Goal: Communication & Community: Answer question/provide support

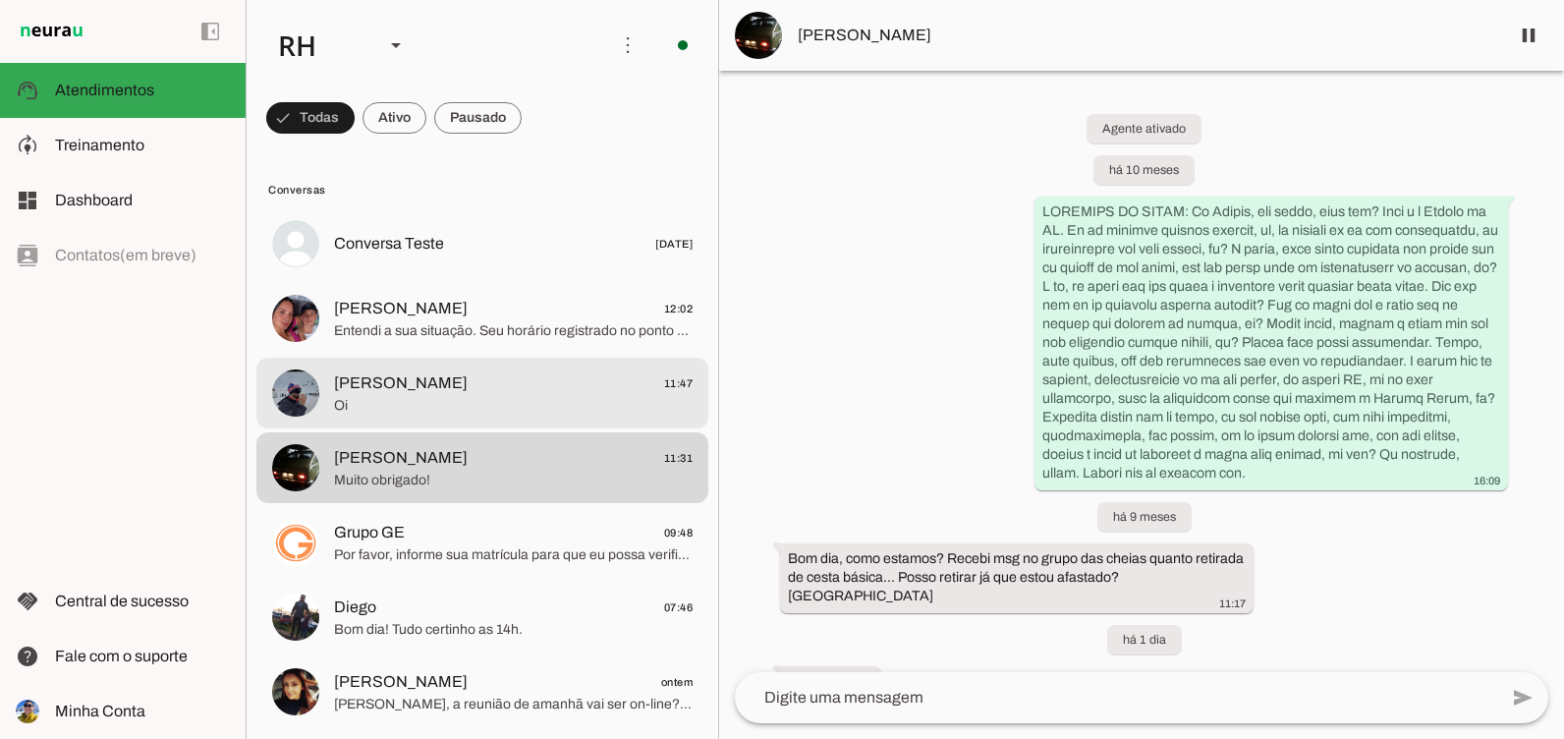
click at [398, 338] on span "Entendi a sua situação. Seu horário registrado no ponto está das 7:30 às 17:30,…" at bounding box center [513, 331] width 359 height 20
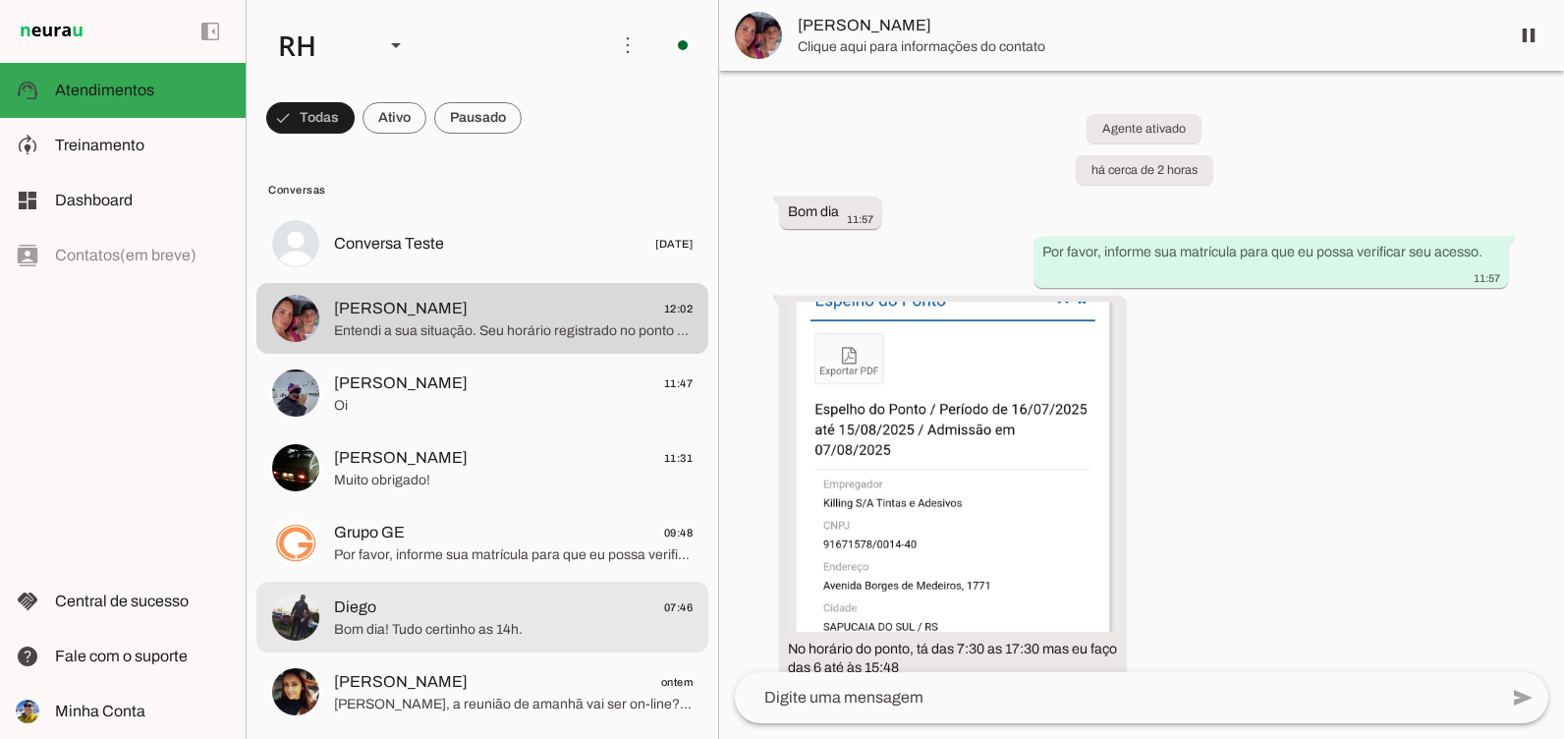
scroll to position [1129, 0]
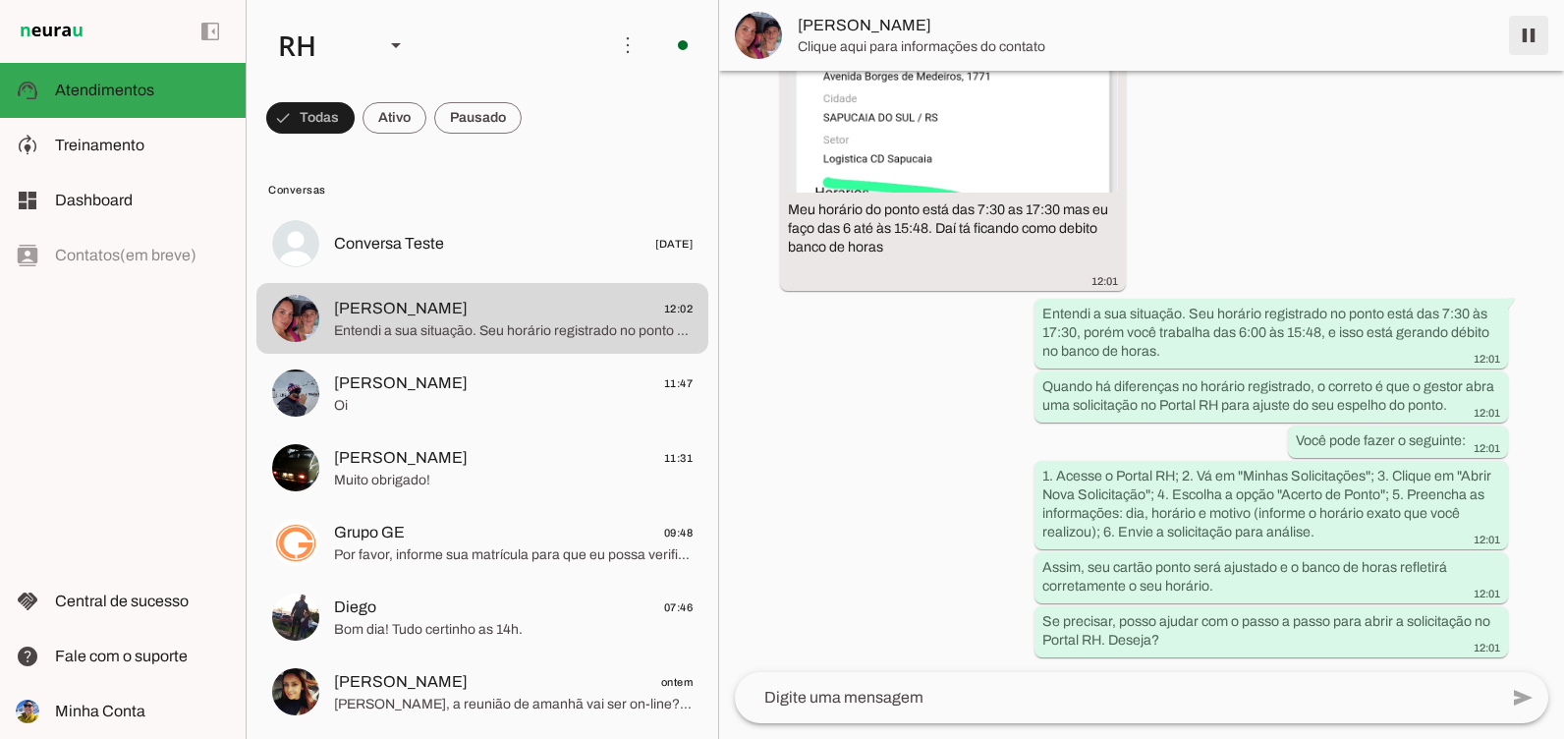
click at [1546, 24] on span at bounding box center [1529, 35] width 47 height 47
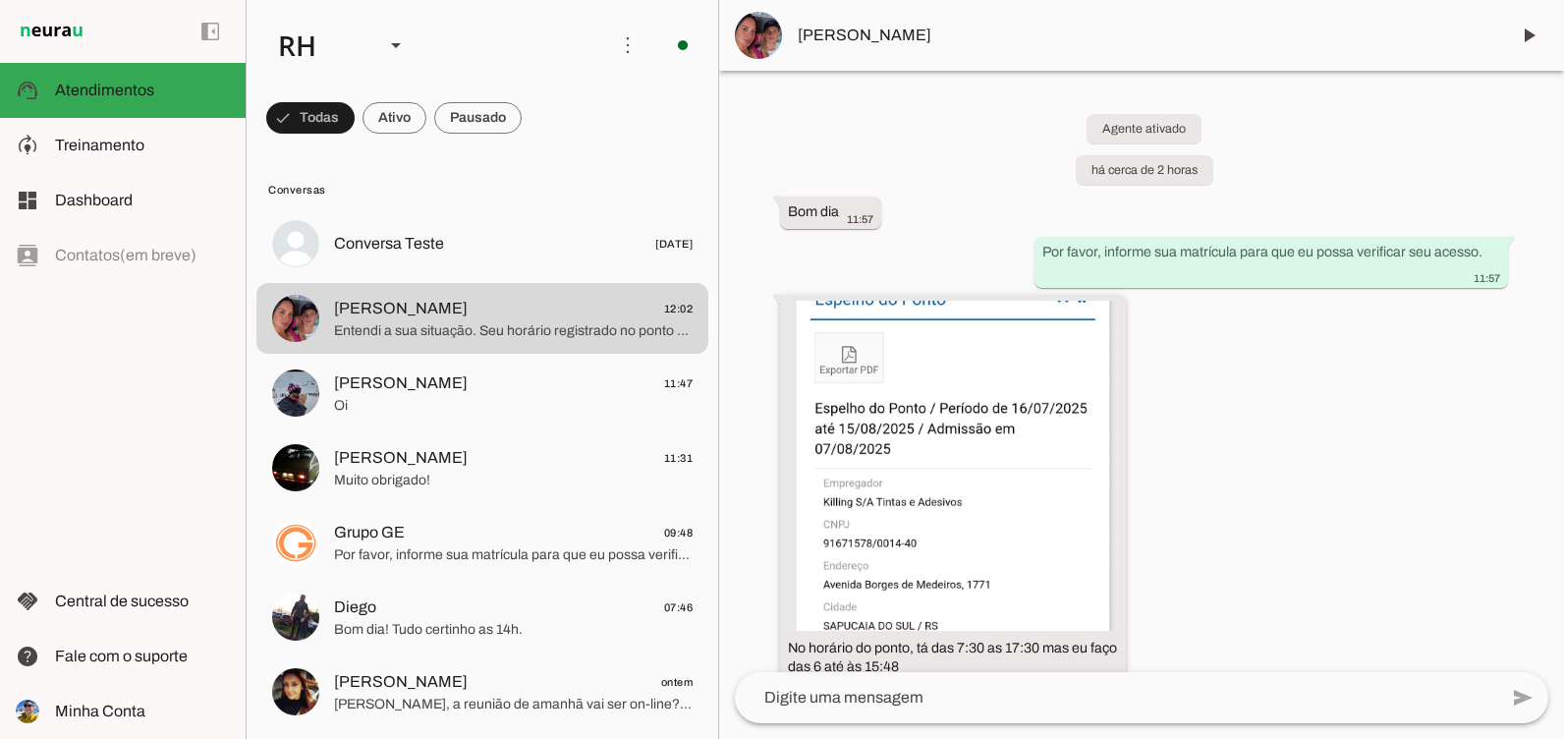
scroll to position [98, 0]
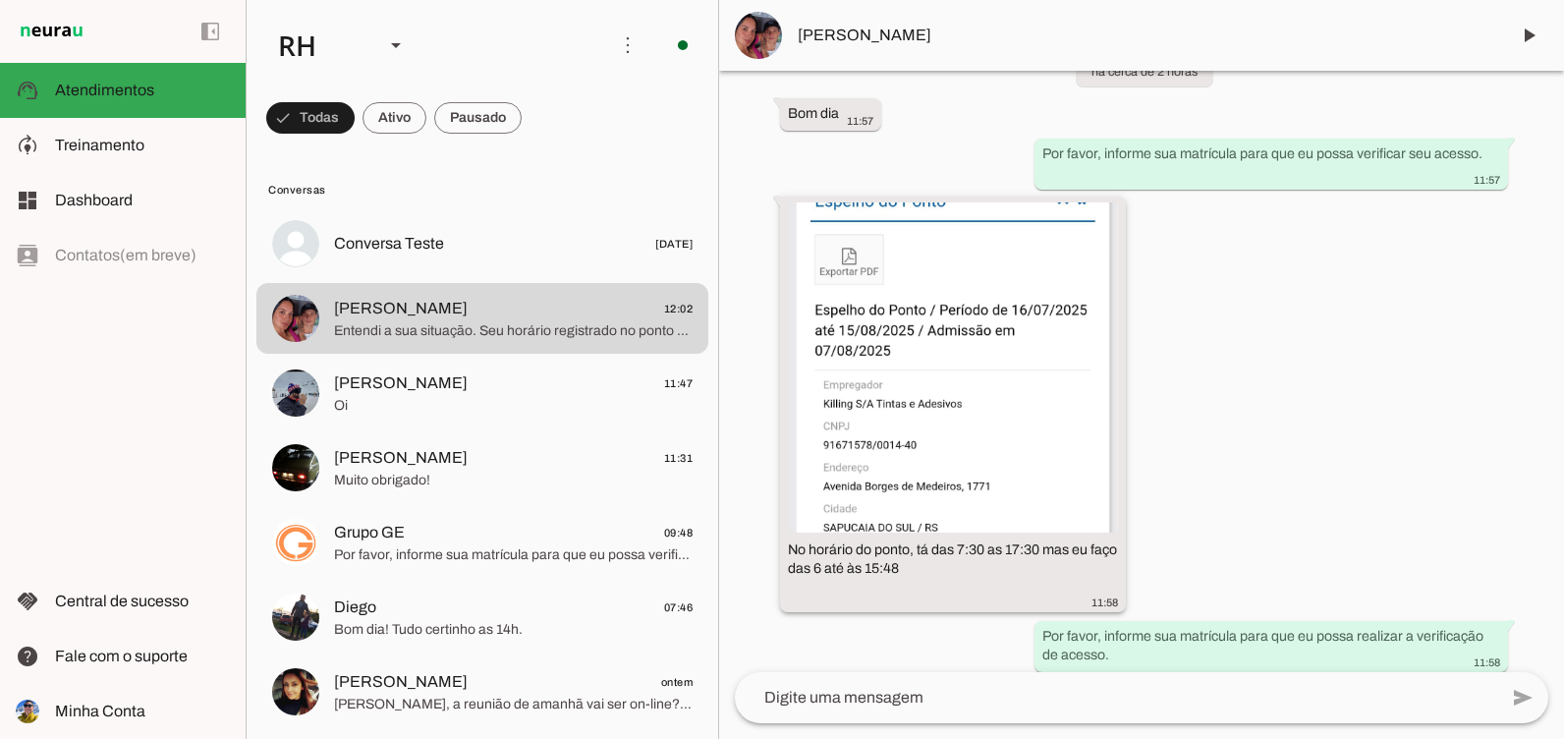
drag, startPoint x: 915, startPoint y: 547, endPoint x: 927, endPoint y: 570, distance: 25.5
click at [927, 570] on div "No horário do ponto, tá das 7:30 as 17:30 mas eu faço das 6 até às 15:48" at bounding box center [953, 558] width 330 height 37
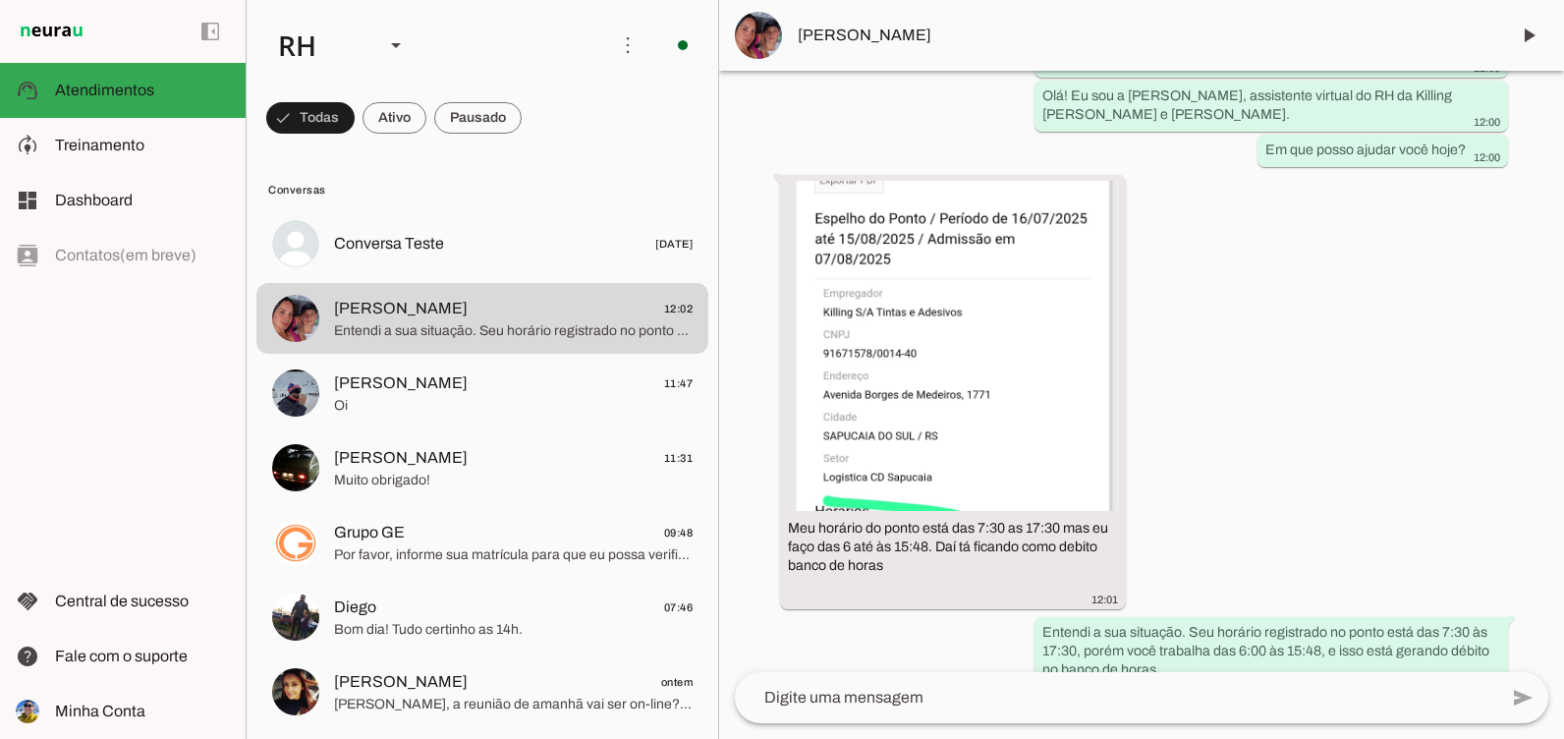
scroll to position [884, 0]
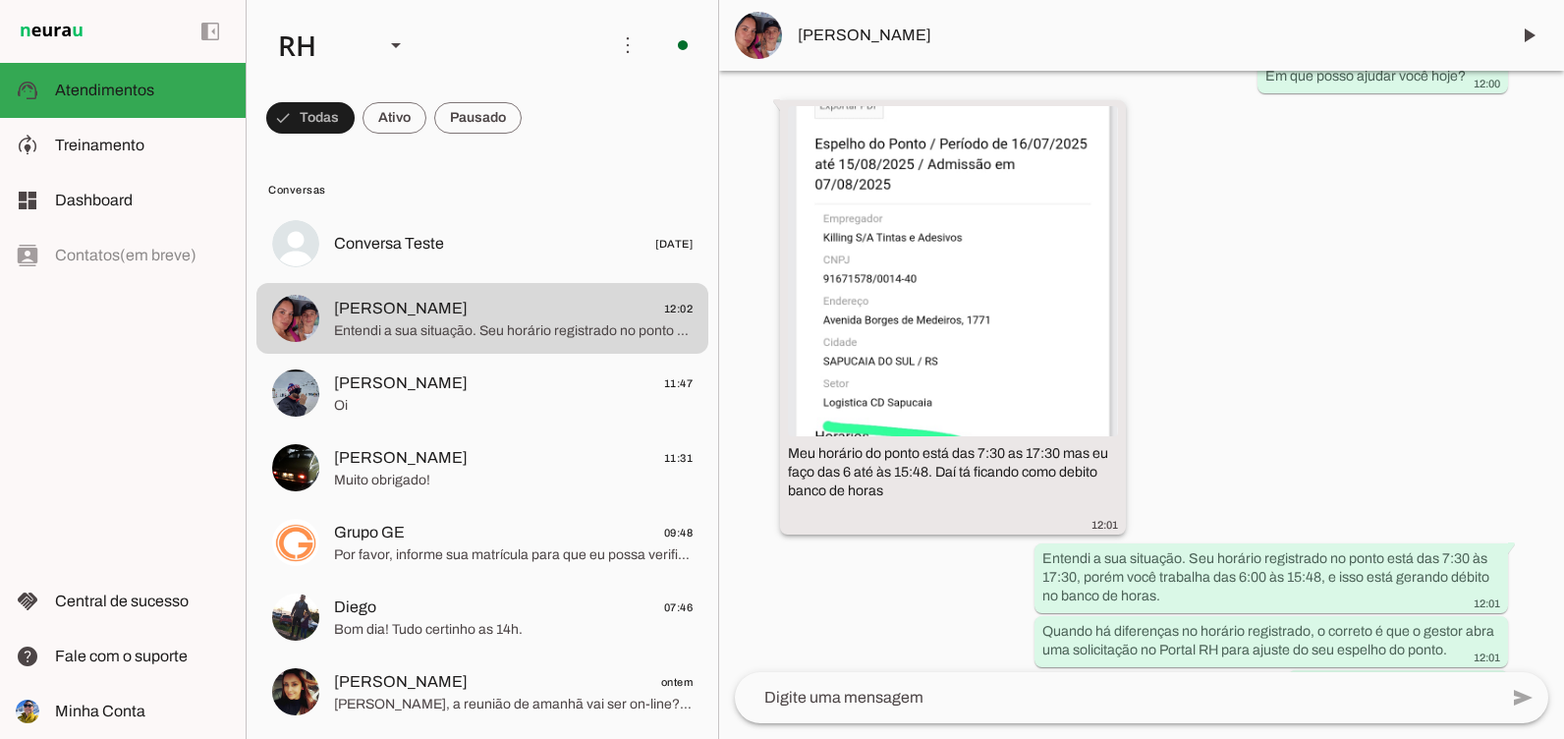
click at [807, 459] on div "Meu horário do ponto está das 7:30 as 17:30 mas eu faço das 6 até às 15:48. Daí…" at bounding box center [953, 472] width 330 height 56
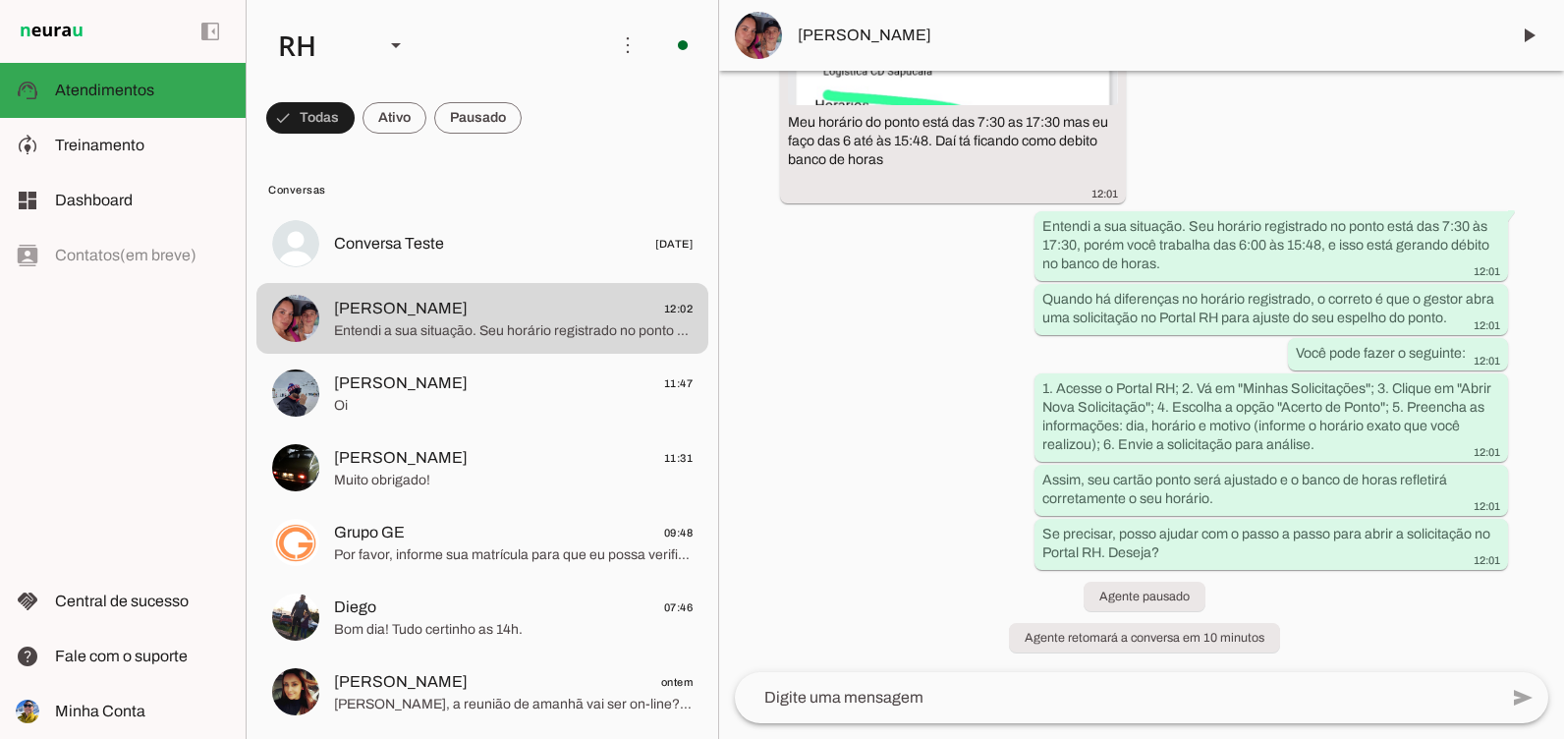
click at [883, 686] on textarea at bounding box center [1116, 698] width 763 height 24
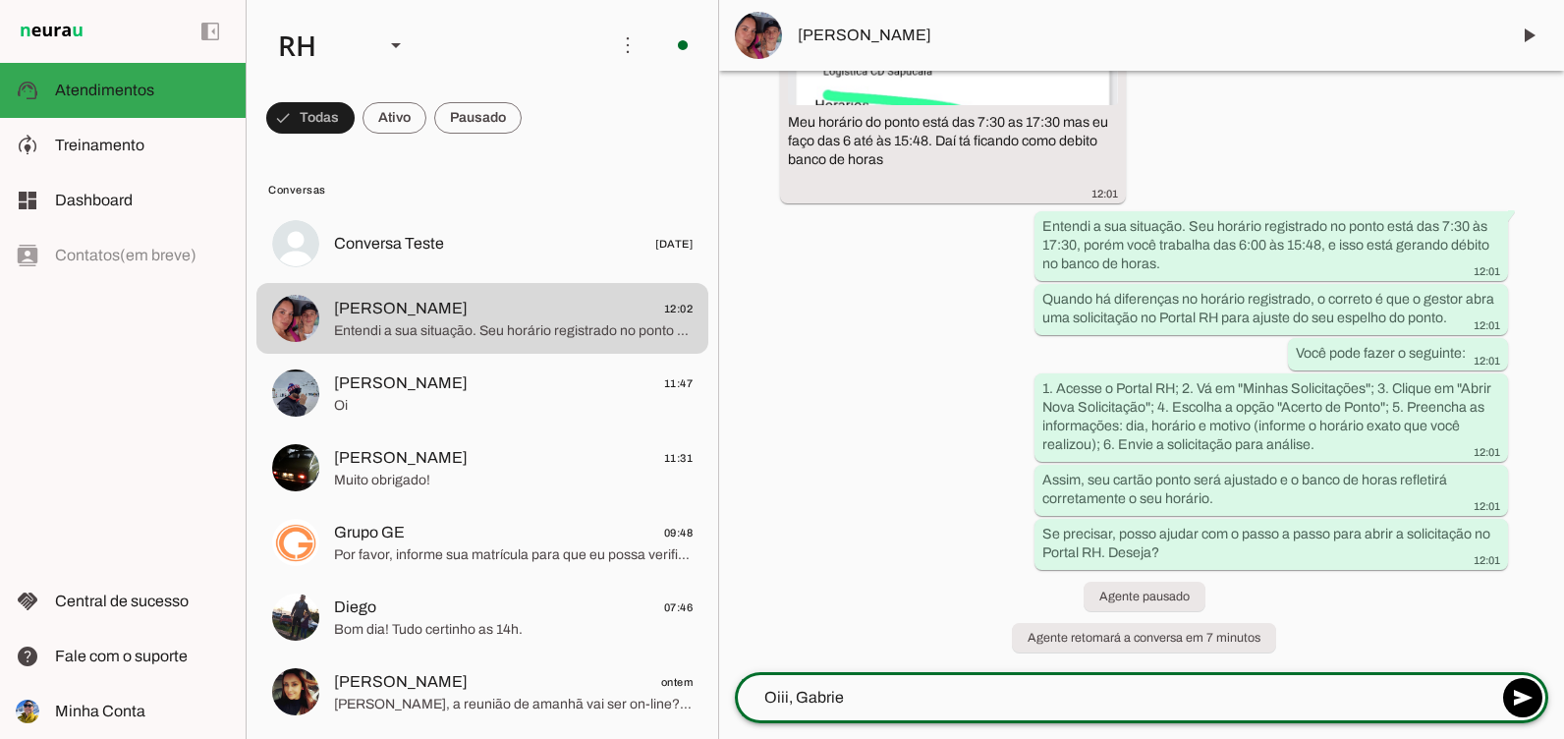
type textarea "[PERSON_NAME]"
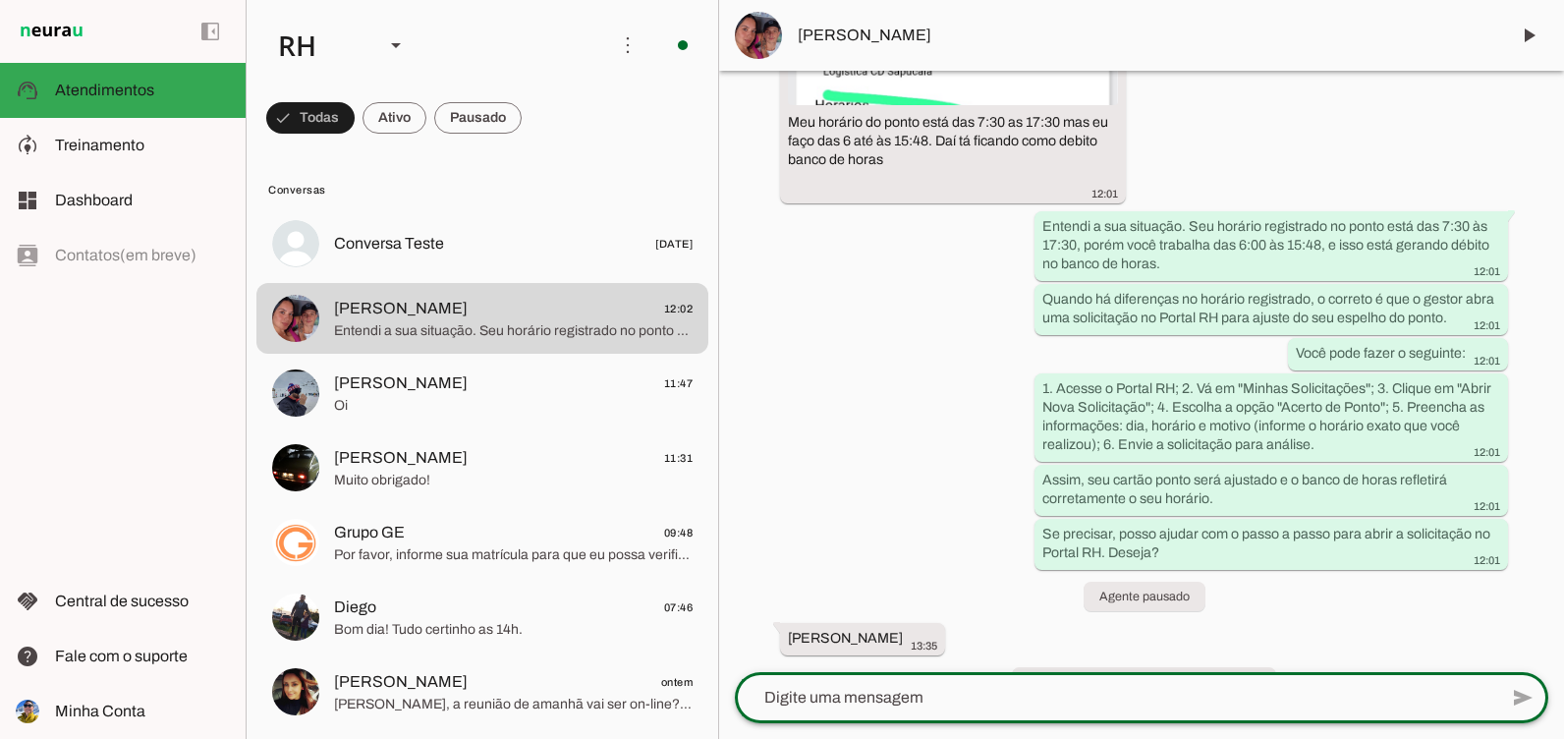
scroll to position [1261, 0]
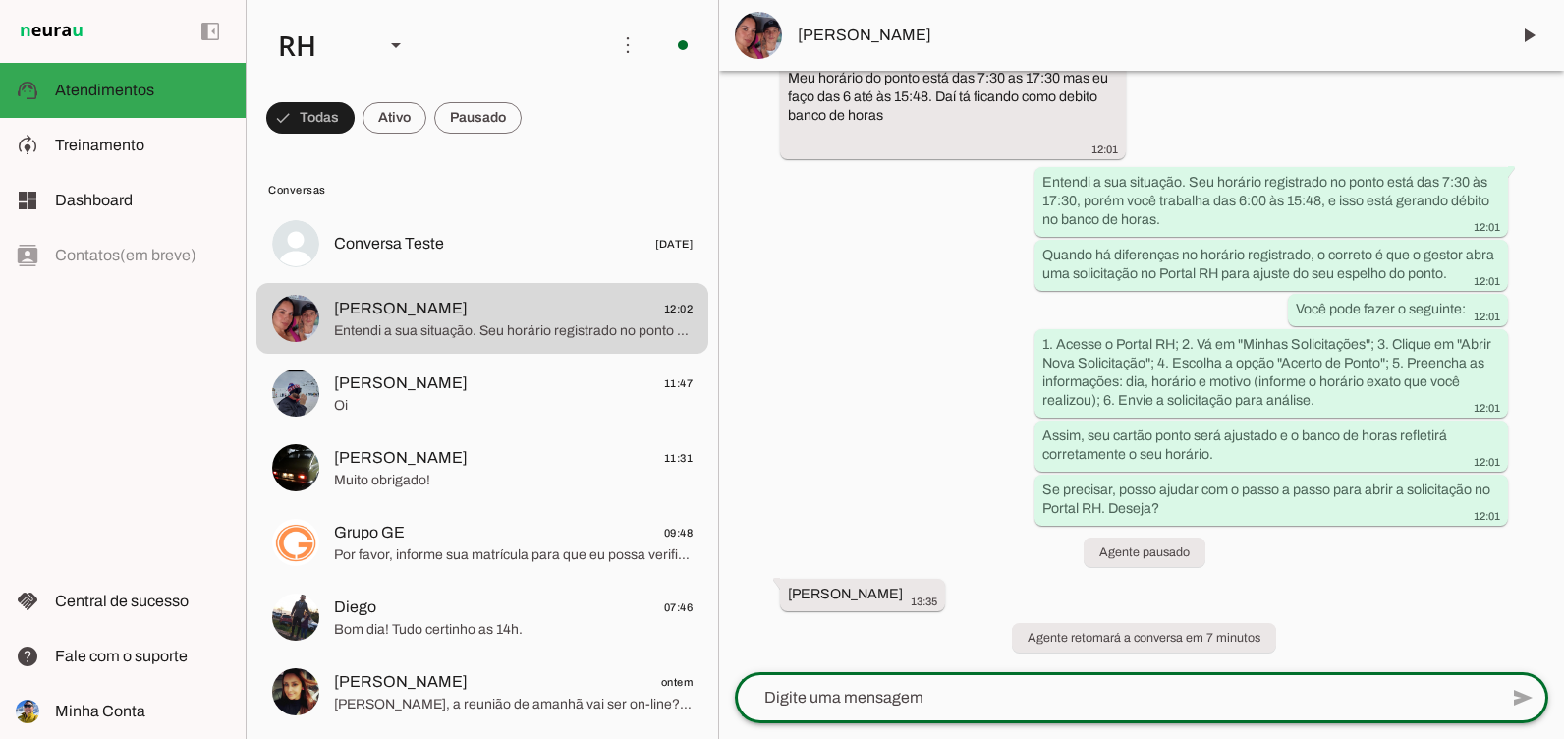
click at [882, 686] on textarea at bounding box center [1116, 698] width 763 height 24
type textarea "v"
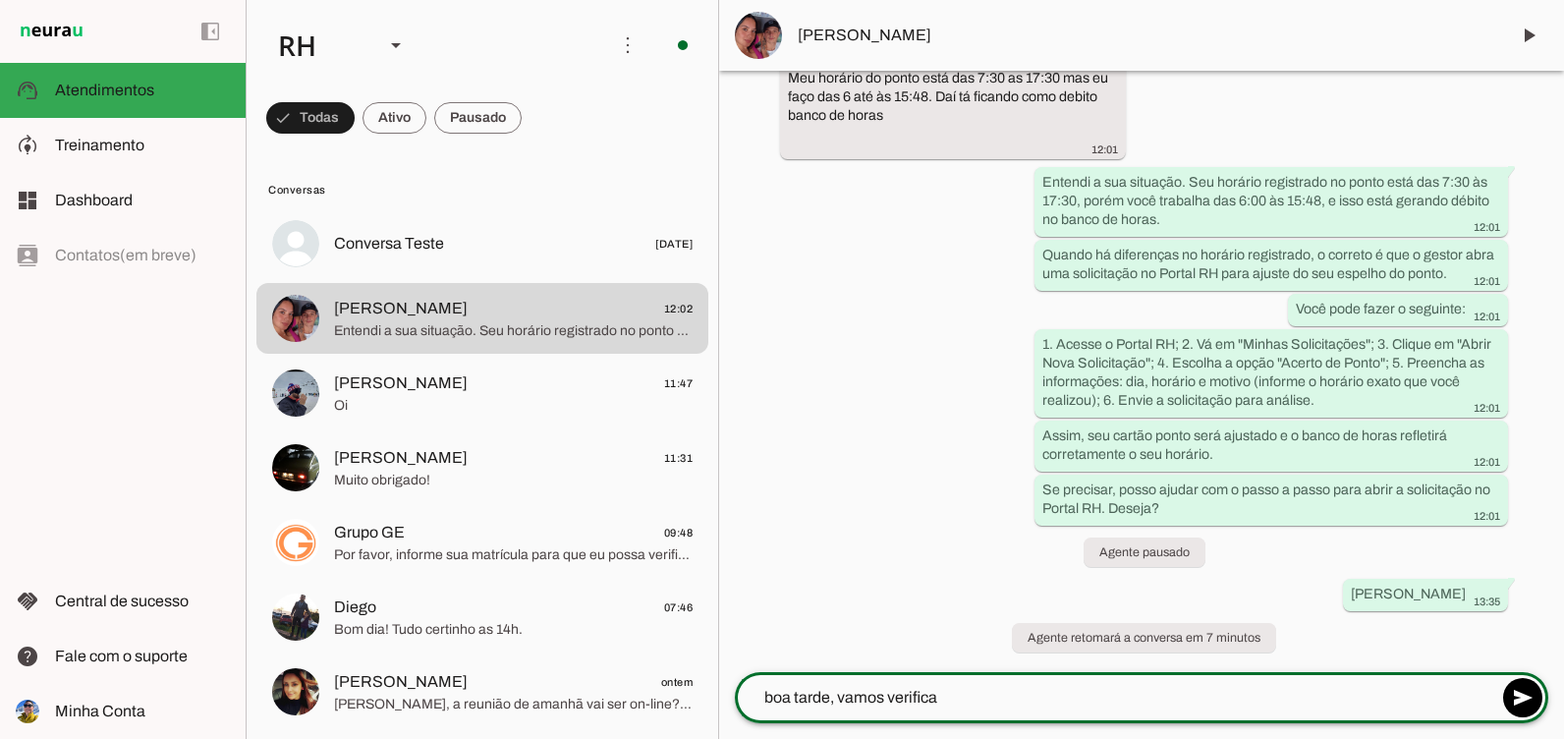
type textarea "boa tarde, vamos verificar"
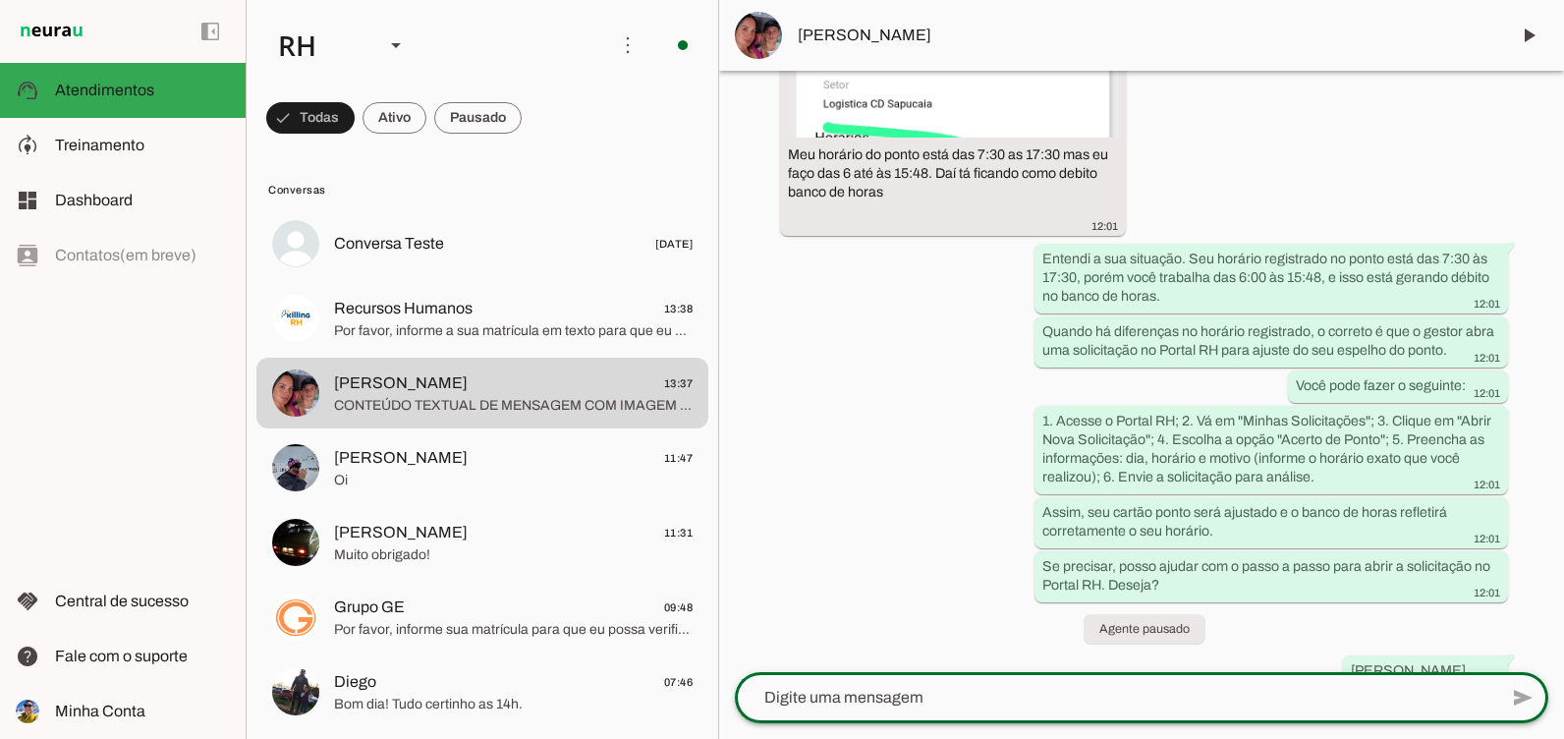
scroll to position [1472, 0]
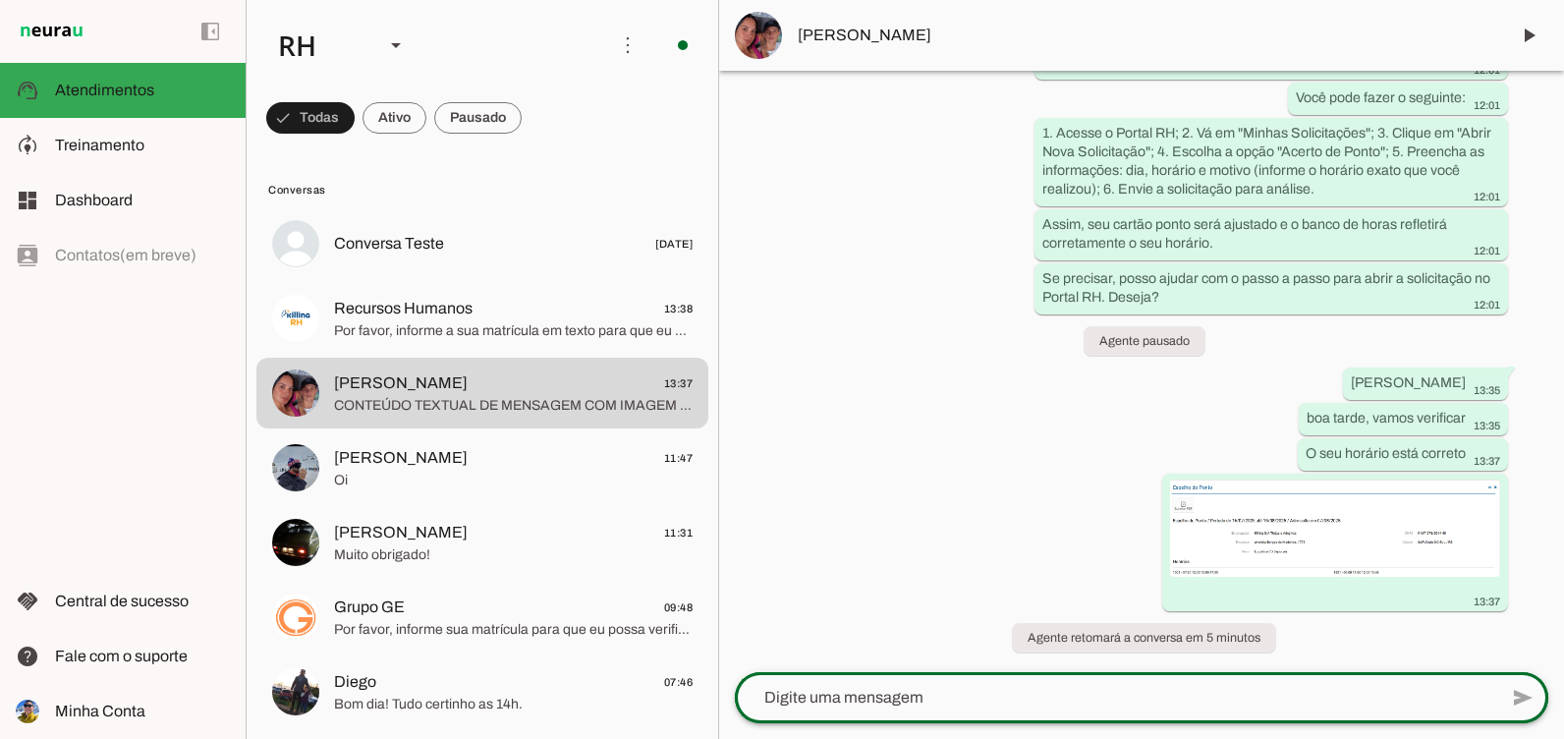
click at [951, 681] on div at bounding box center [1116, 697] width 763 height 51
click at [909, 713] on div at bounding box center [1116, 697] width 763 height 51
click at [906, 705] on textarea at bounding box center [1116, 698] width 763 height 24
type textarea "o"
type textarea "a escala 1001 foi cadastrada pois se refere ao dia que esteve na matriz para a …"
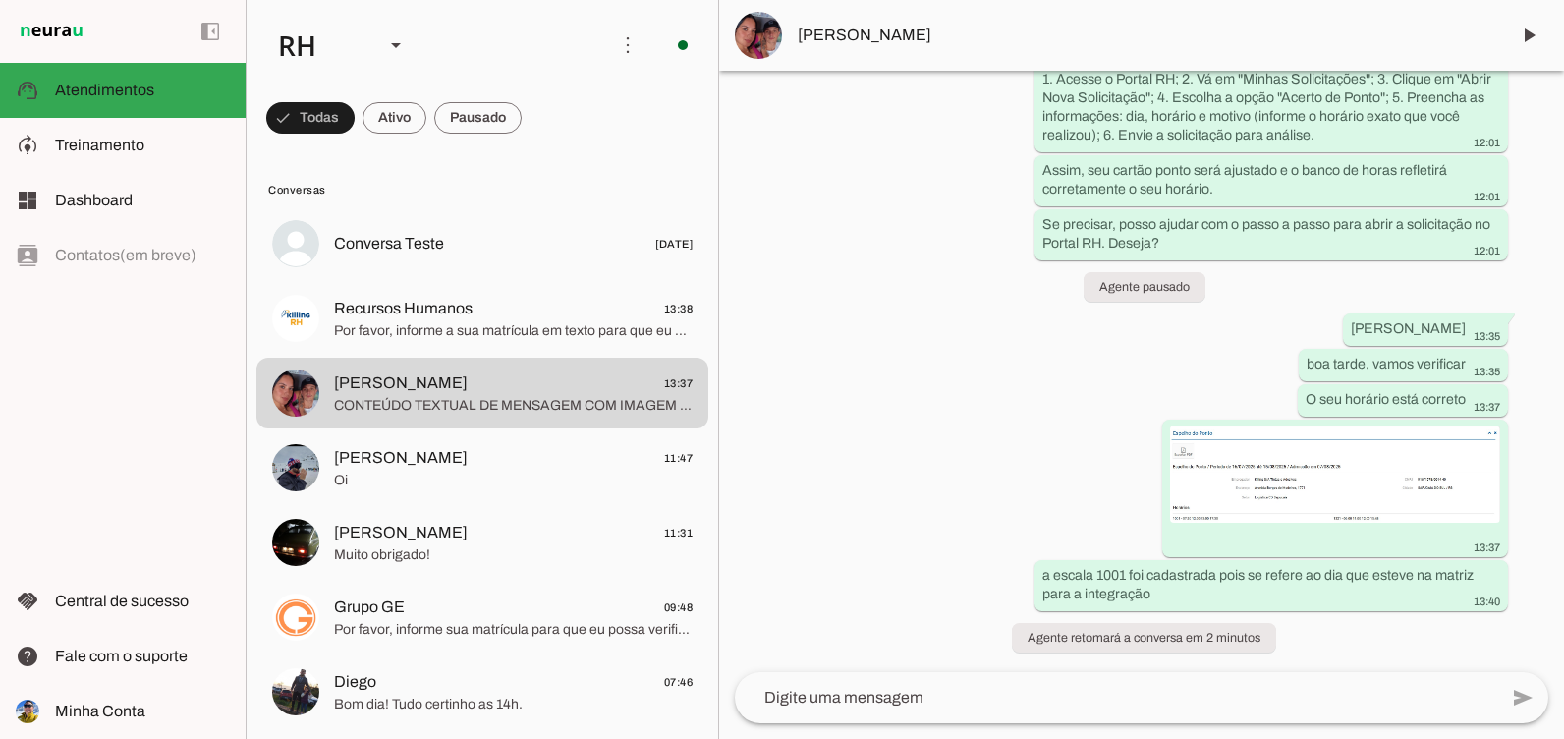
scroll to position [1526, 0]
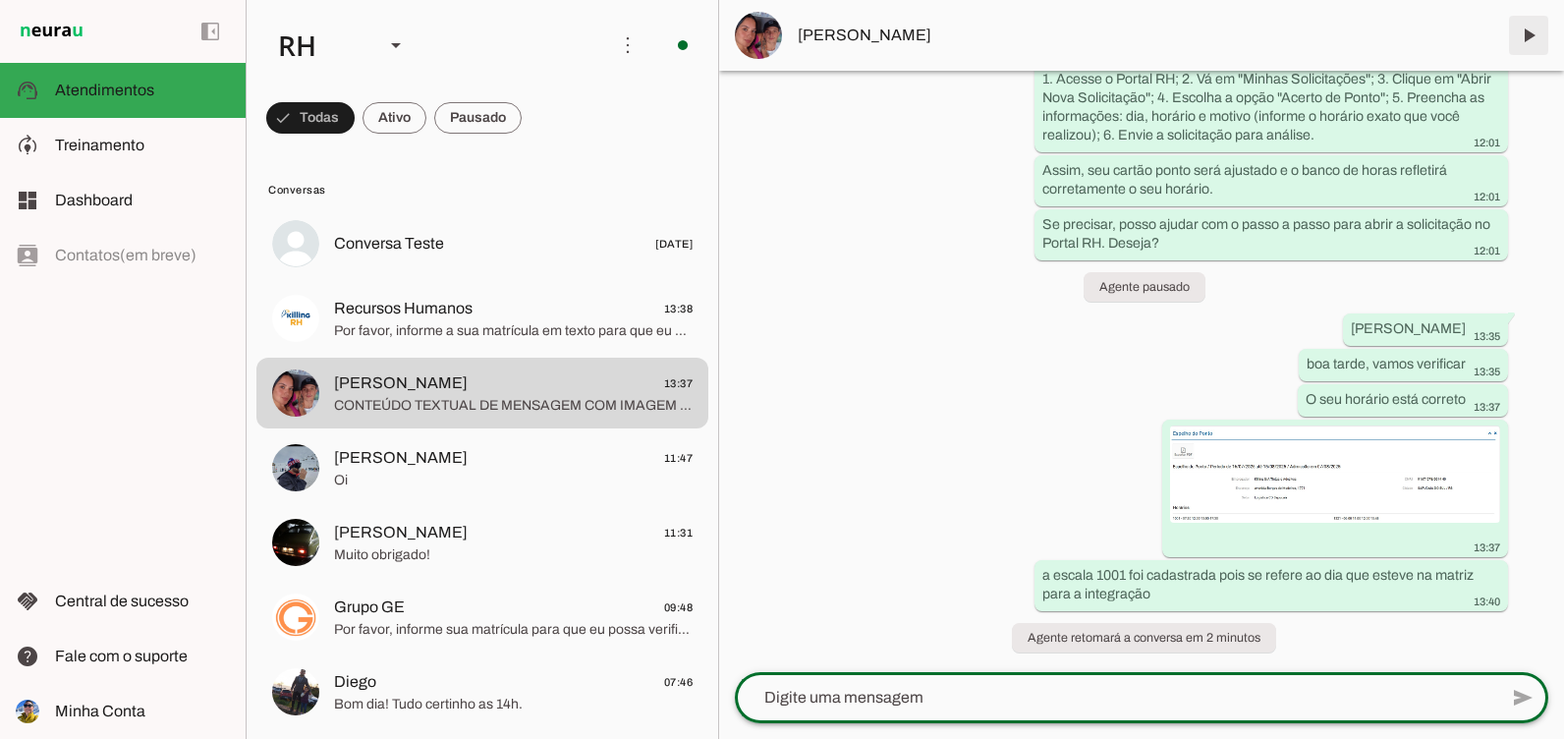
click at [1531, 47] on span at bounding box center [1529, 35] width 47 height 47
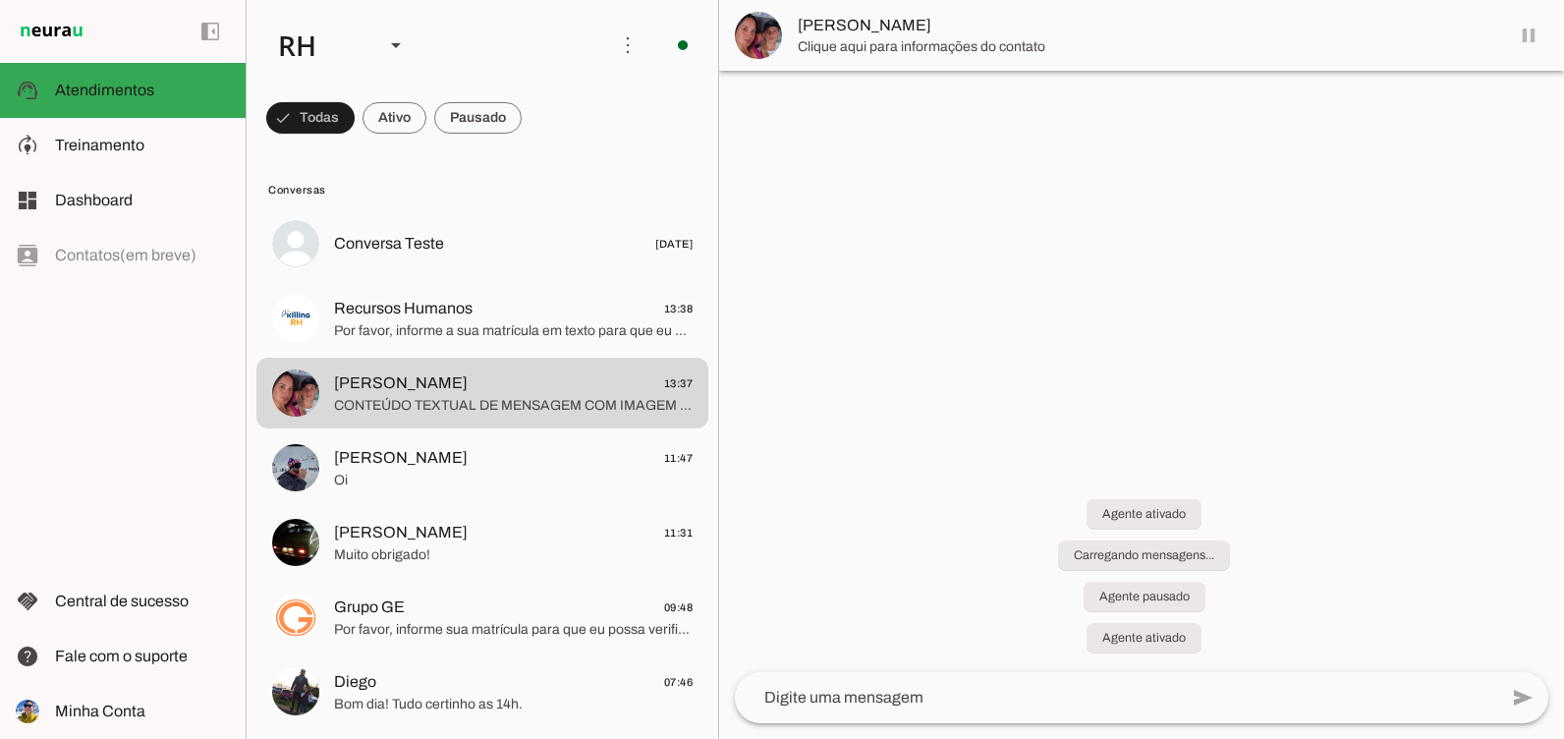
scroll to position [0, 0]
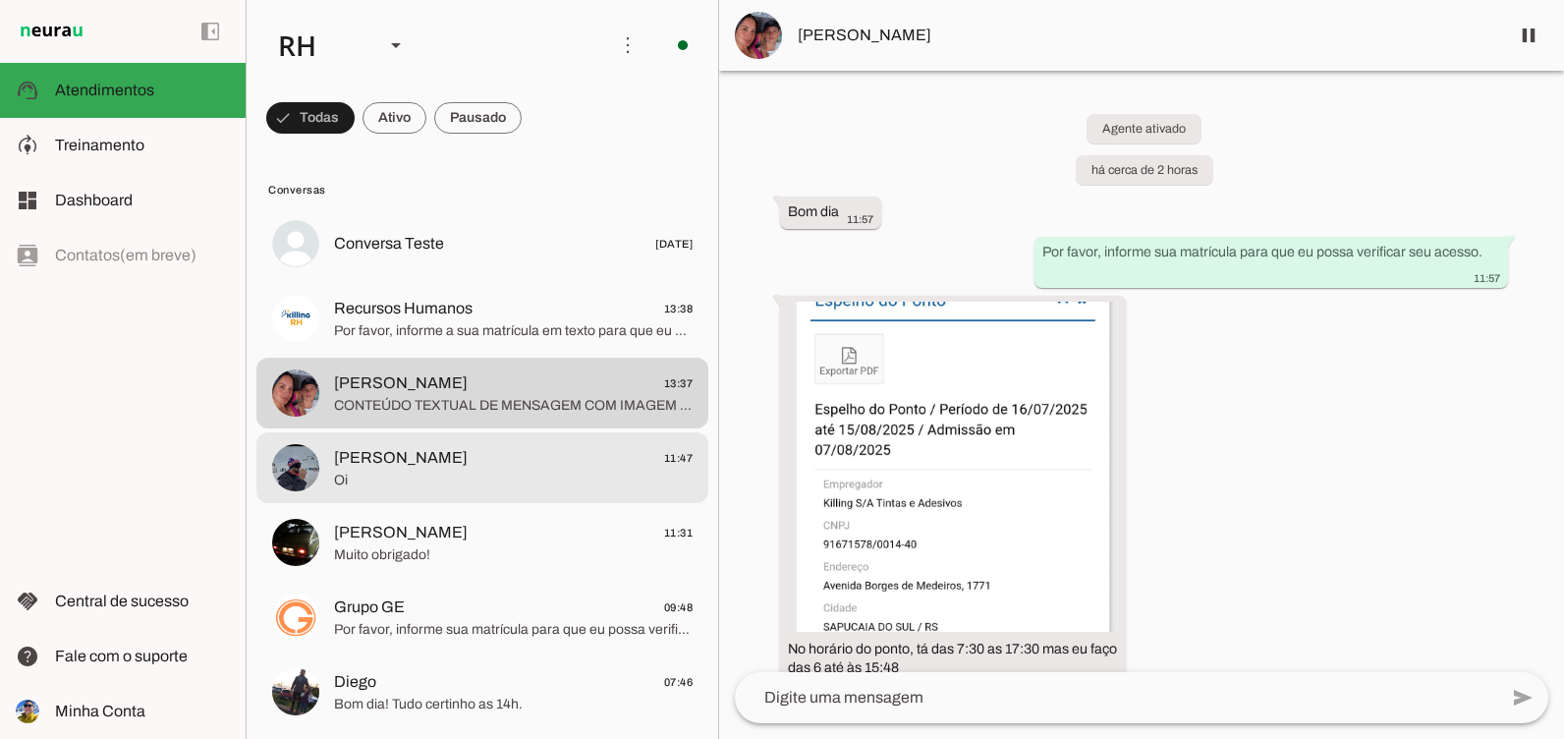
click at [475, 462] on span "[PERSON_NAME] 11:47" at bounding box center [513, 458] width 359 height 25
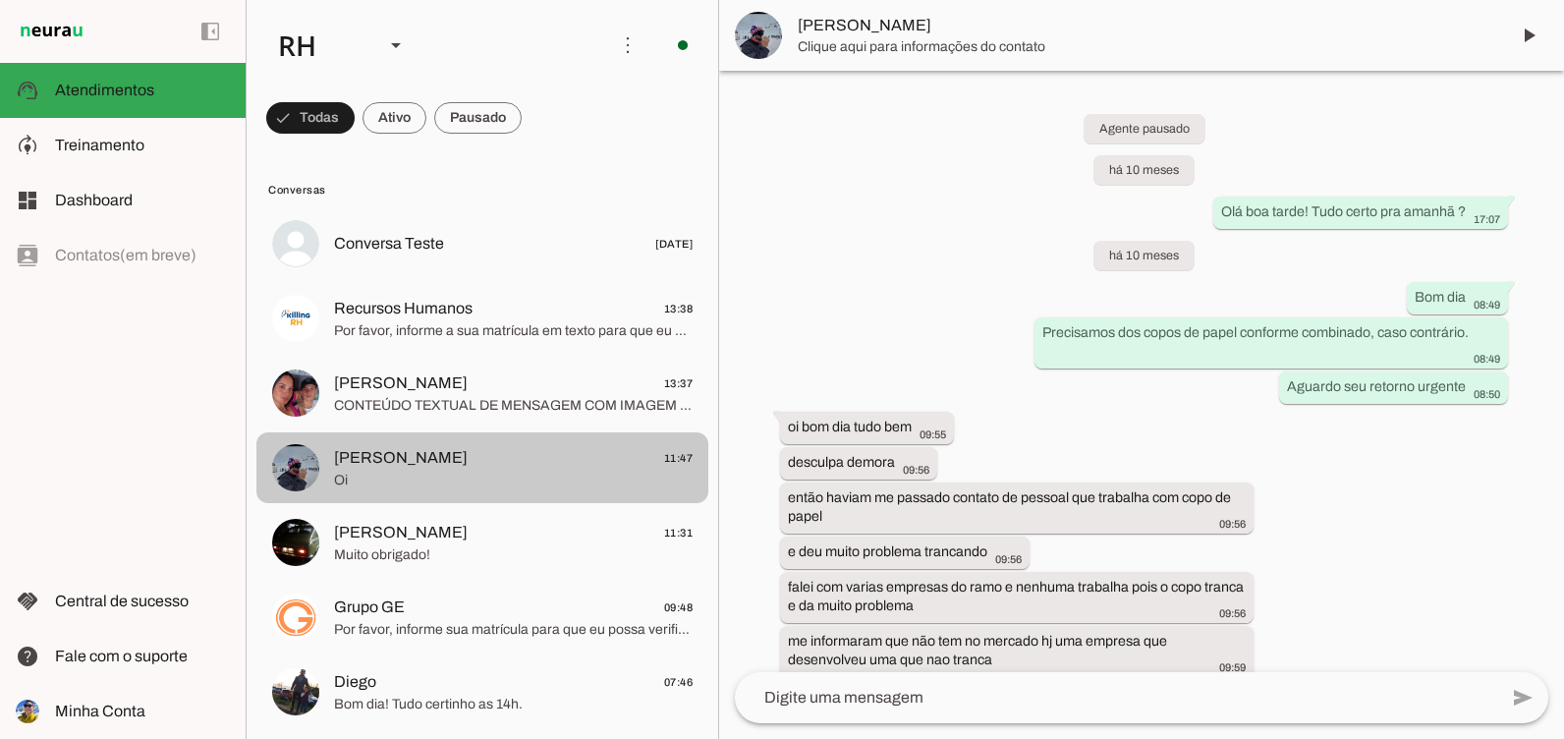
scroll to position [2429, 0]
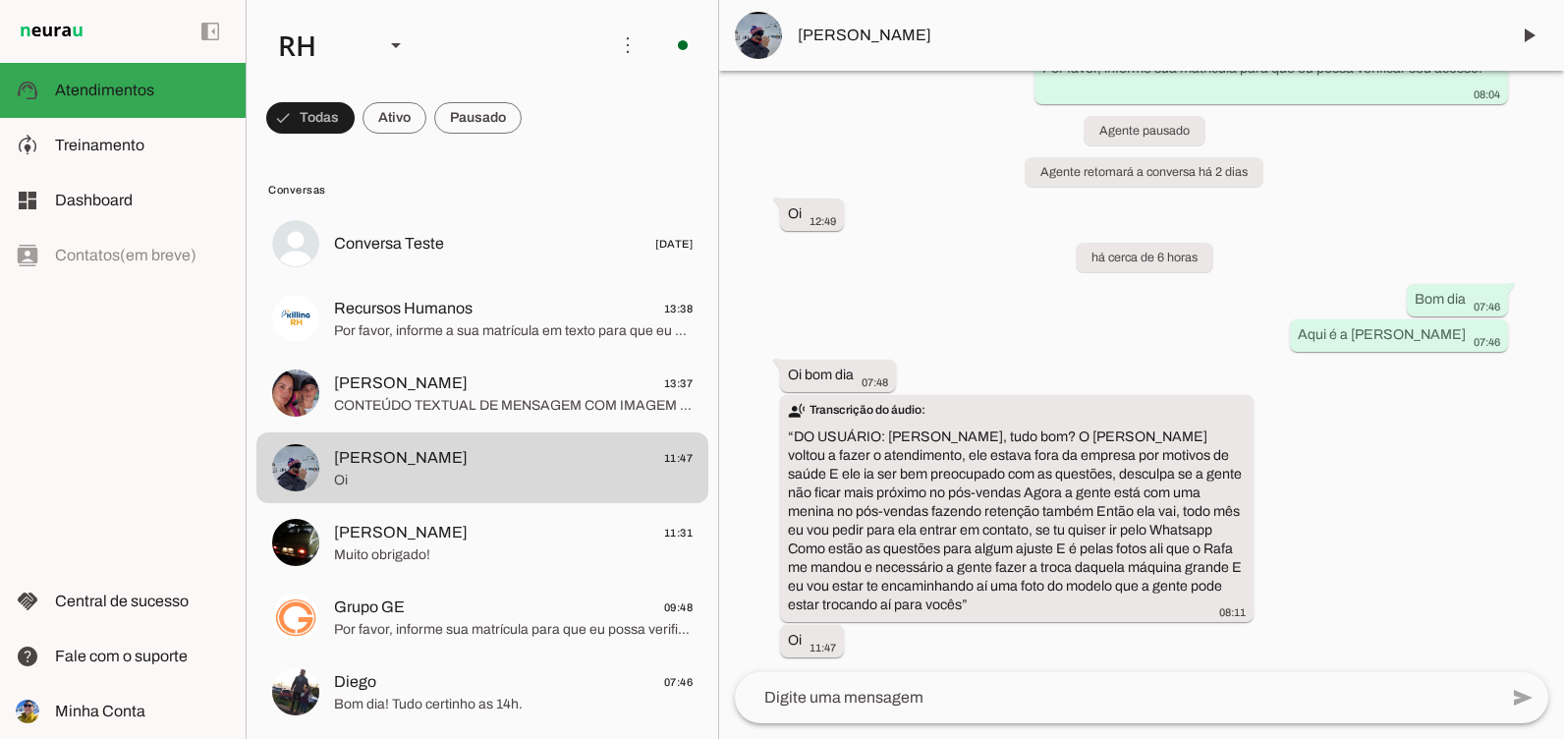
click at [1344, 406] on div "Agente pausado há 10 meses Olá boa tarde! Tudo certo pra amanhã ? 17:07 há 10 m…" at bounding box center [1141, 371] width 845 height 601
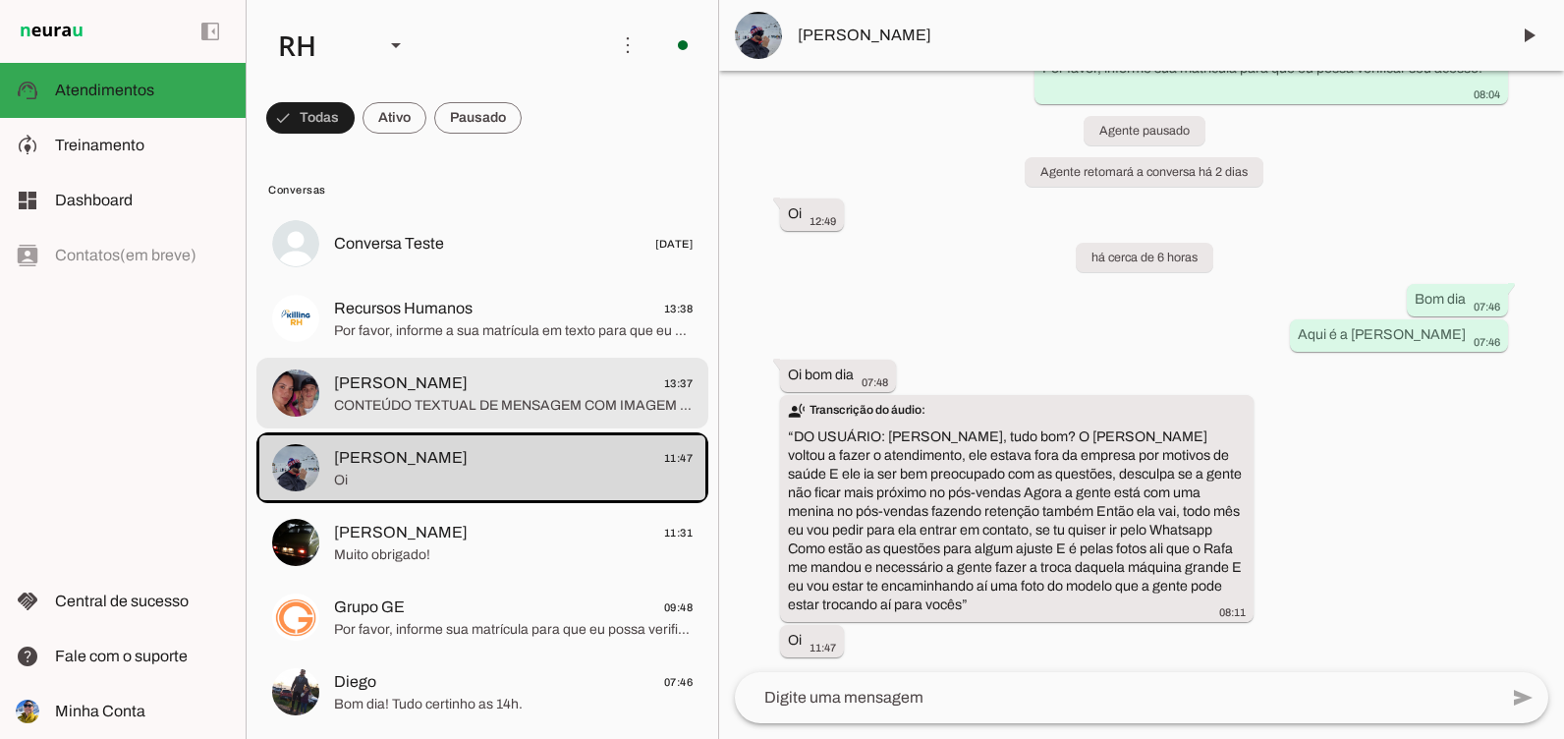
click at [528, 386] on span "[PERSON_NAME] 13:37" at bounding box center [513, 383] width 359 height 25
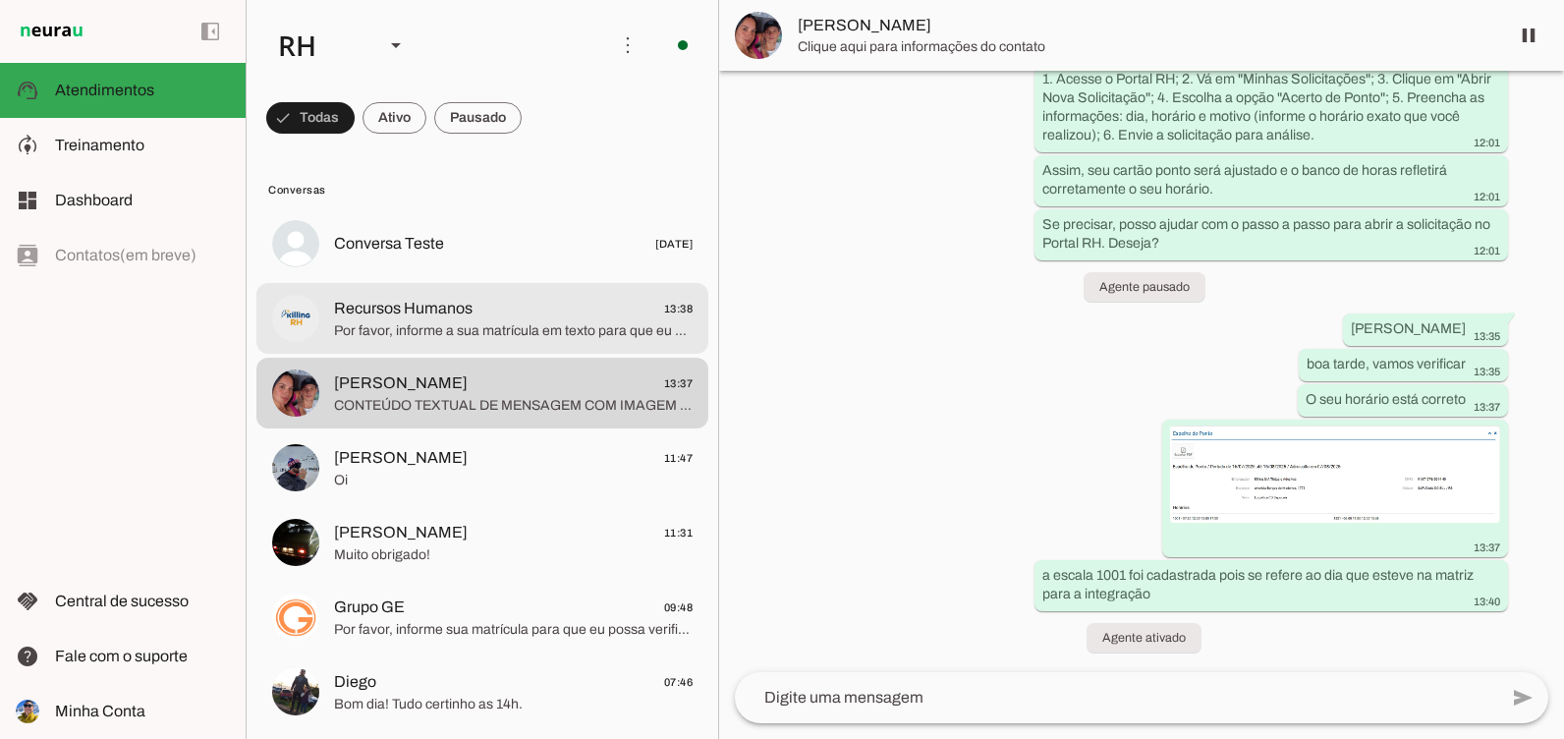
scroll to position [1526, 0]
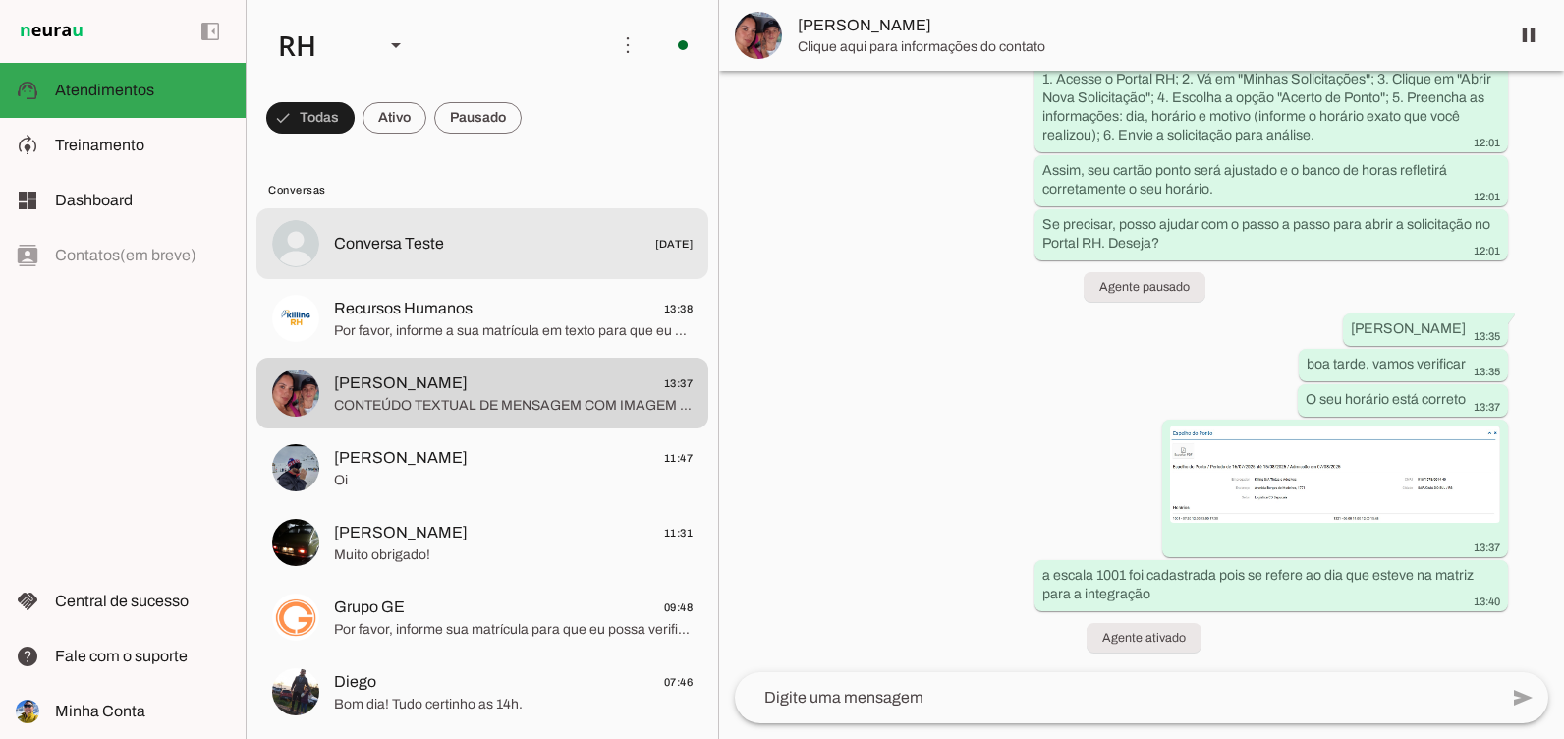
click at [482, 255] on span "Conversa Teste [DATE]" at bounding box center [513, 244] width 359 height 25
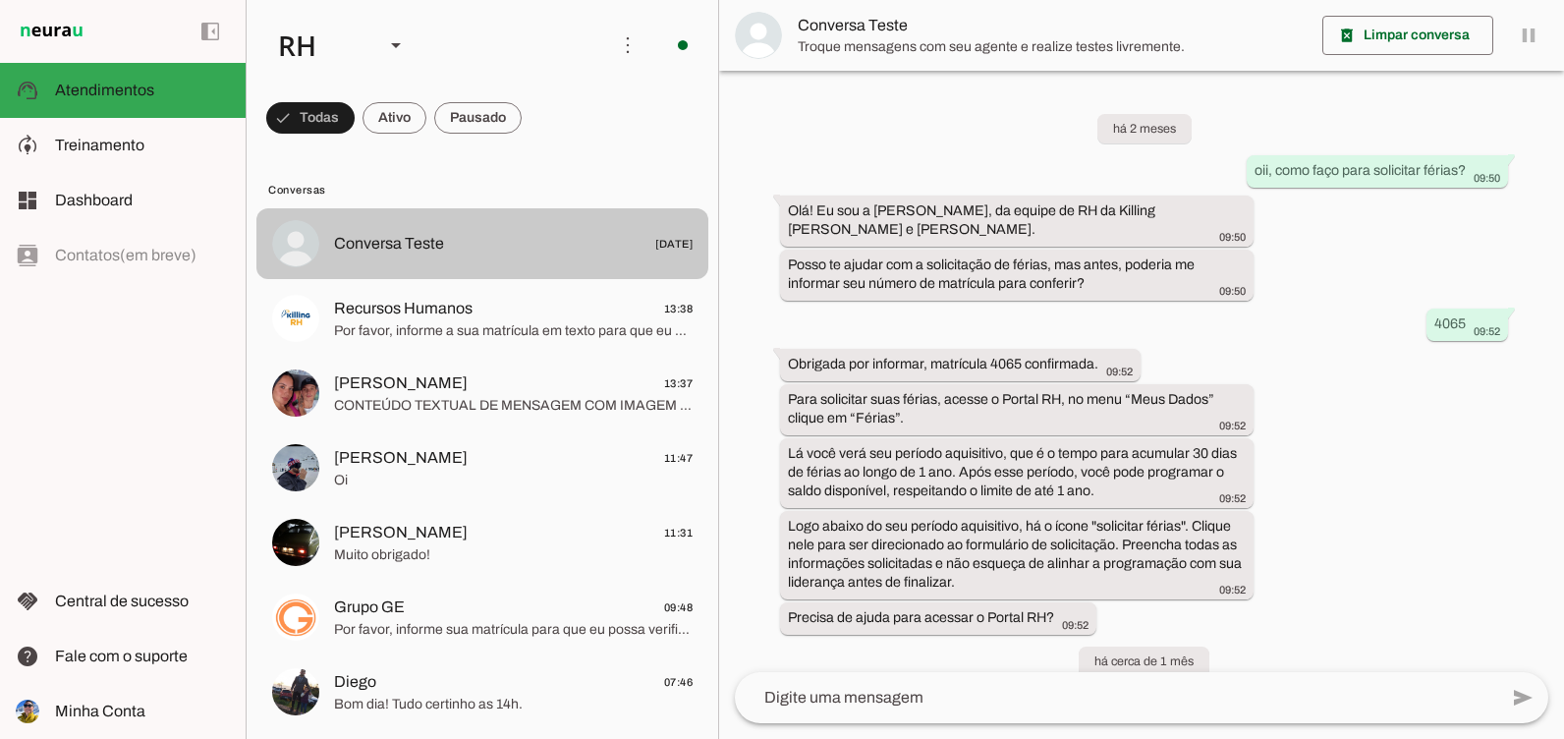
scroll to position [1249, 0]
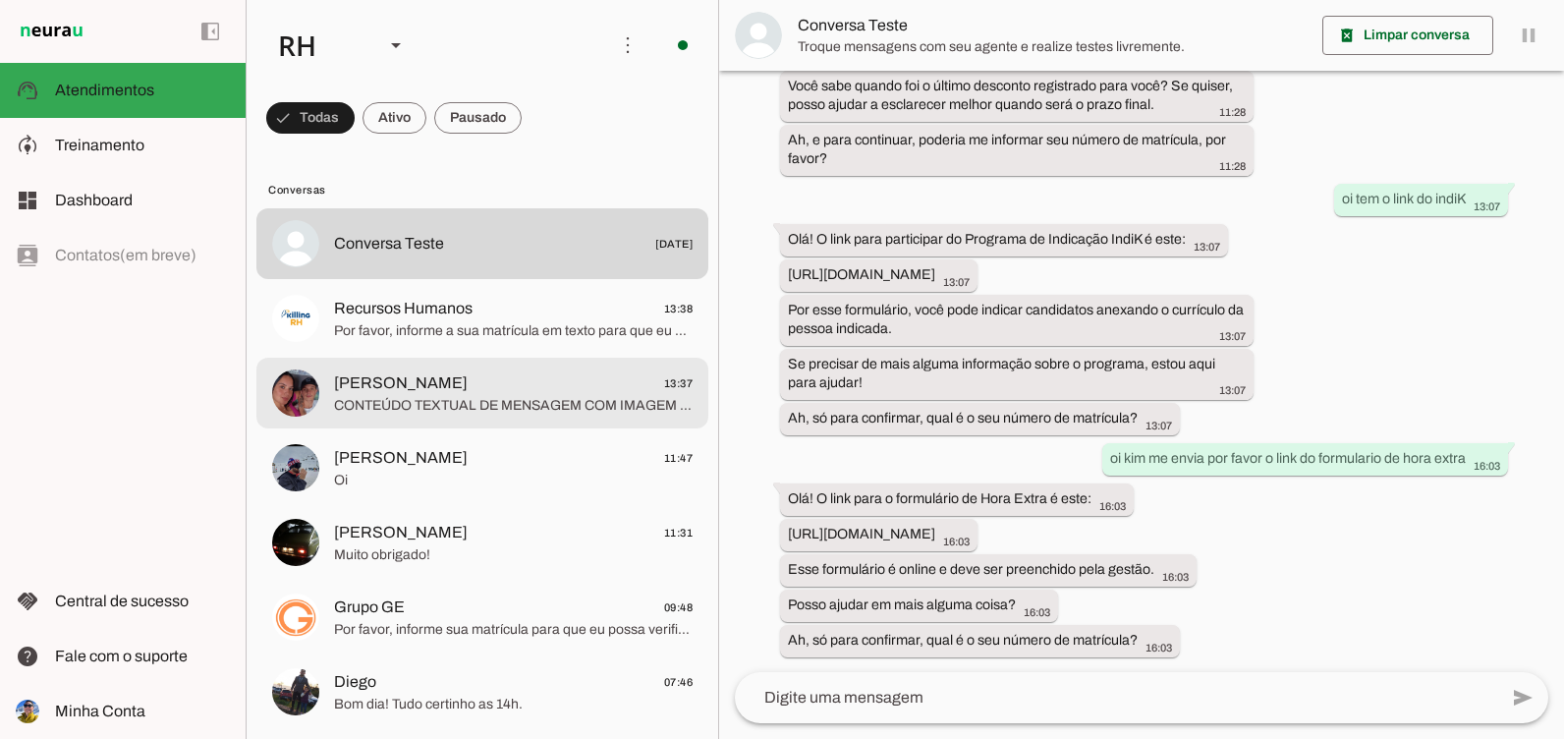
click at [546, 400] on span "CONTEÚDO TEXTUAL DE MENSAGEM COM IMAGEM (URL [URL][DOMAIN_NAME]) :" at bounding box center [513, 406] width 359 height 20
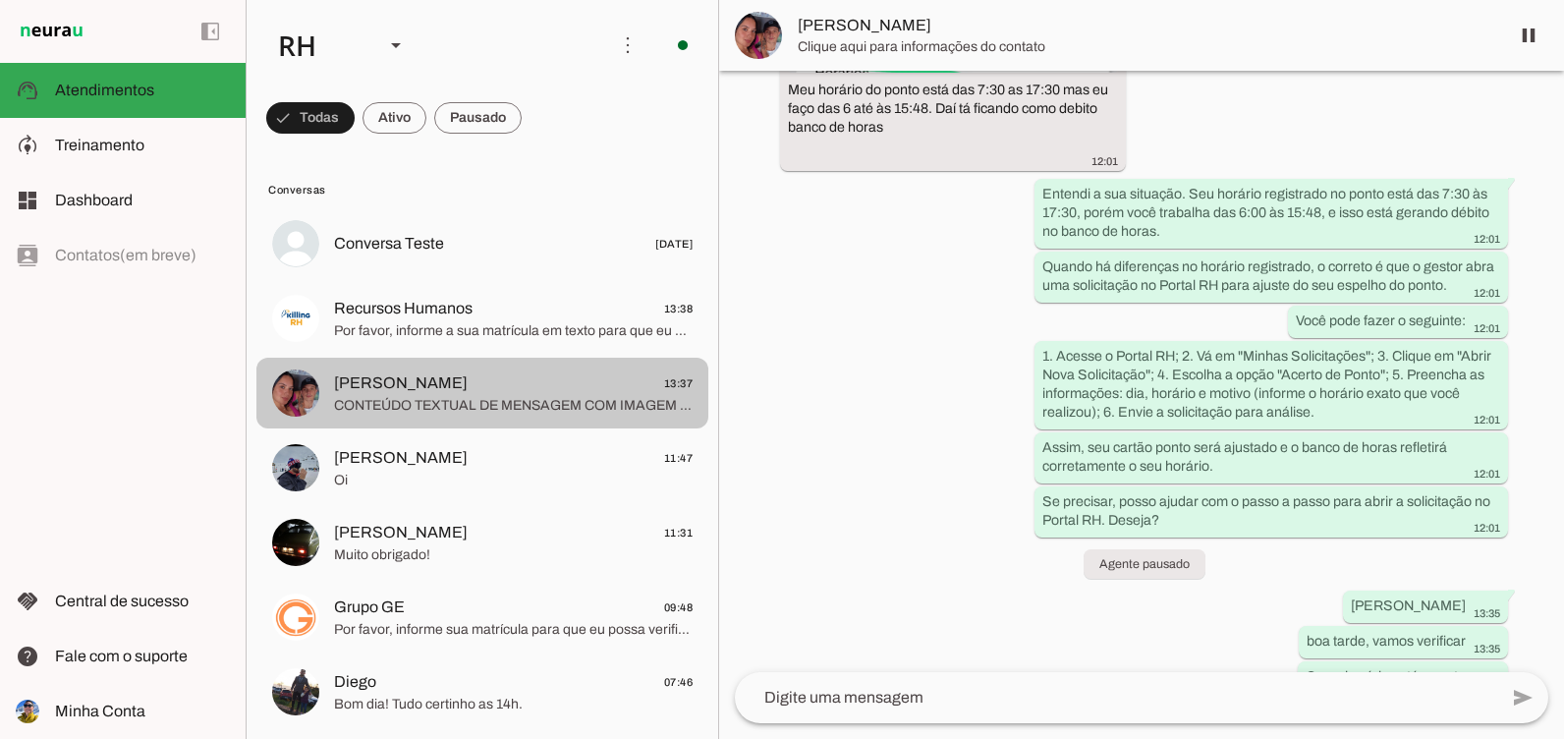
scroll to position [1526, 0]
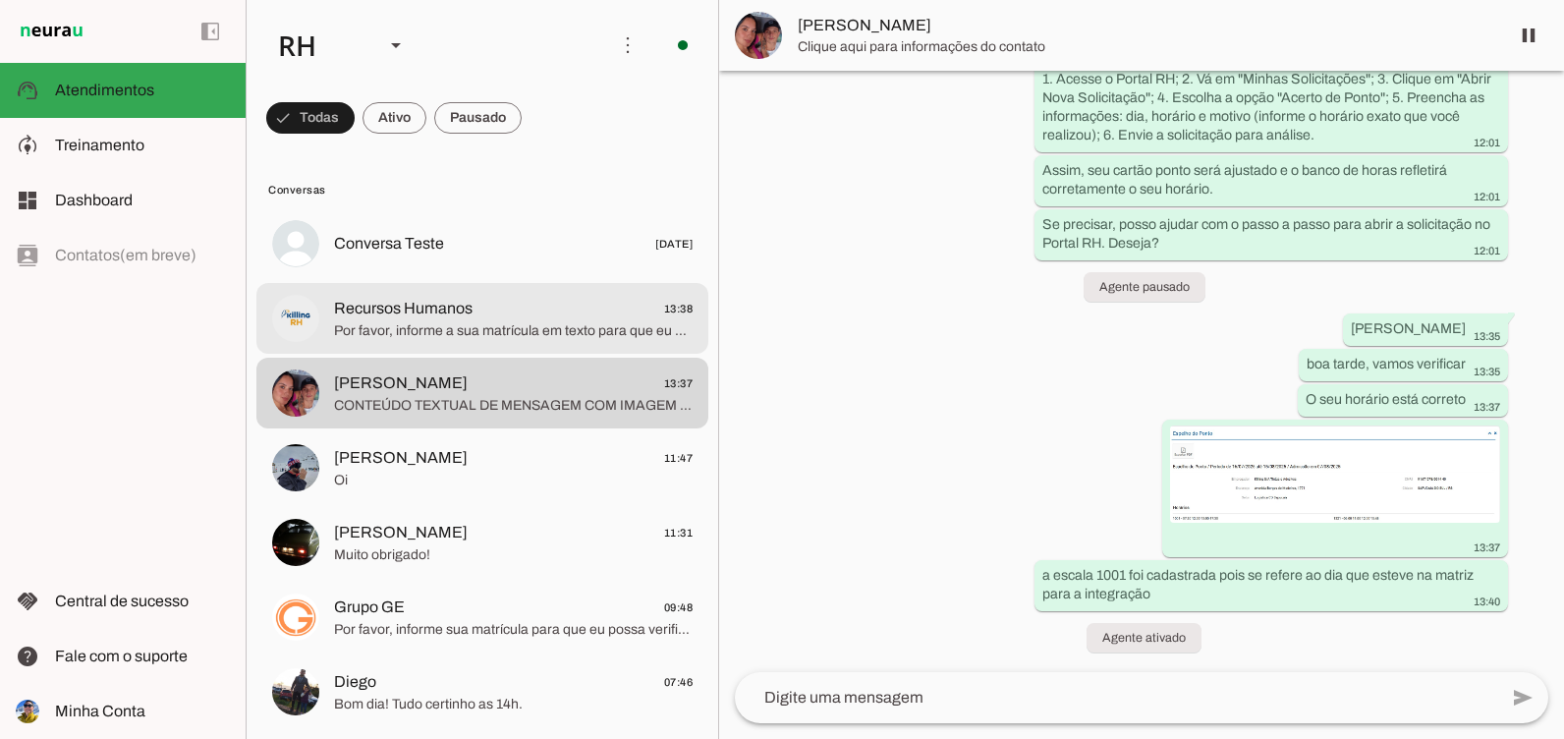
click at [542, 339] on span "Por favor, informe a sua matrícula em texto para que eu possa fazer a verificaç…" at bounding box center [513, 331] width 359 height 20
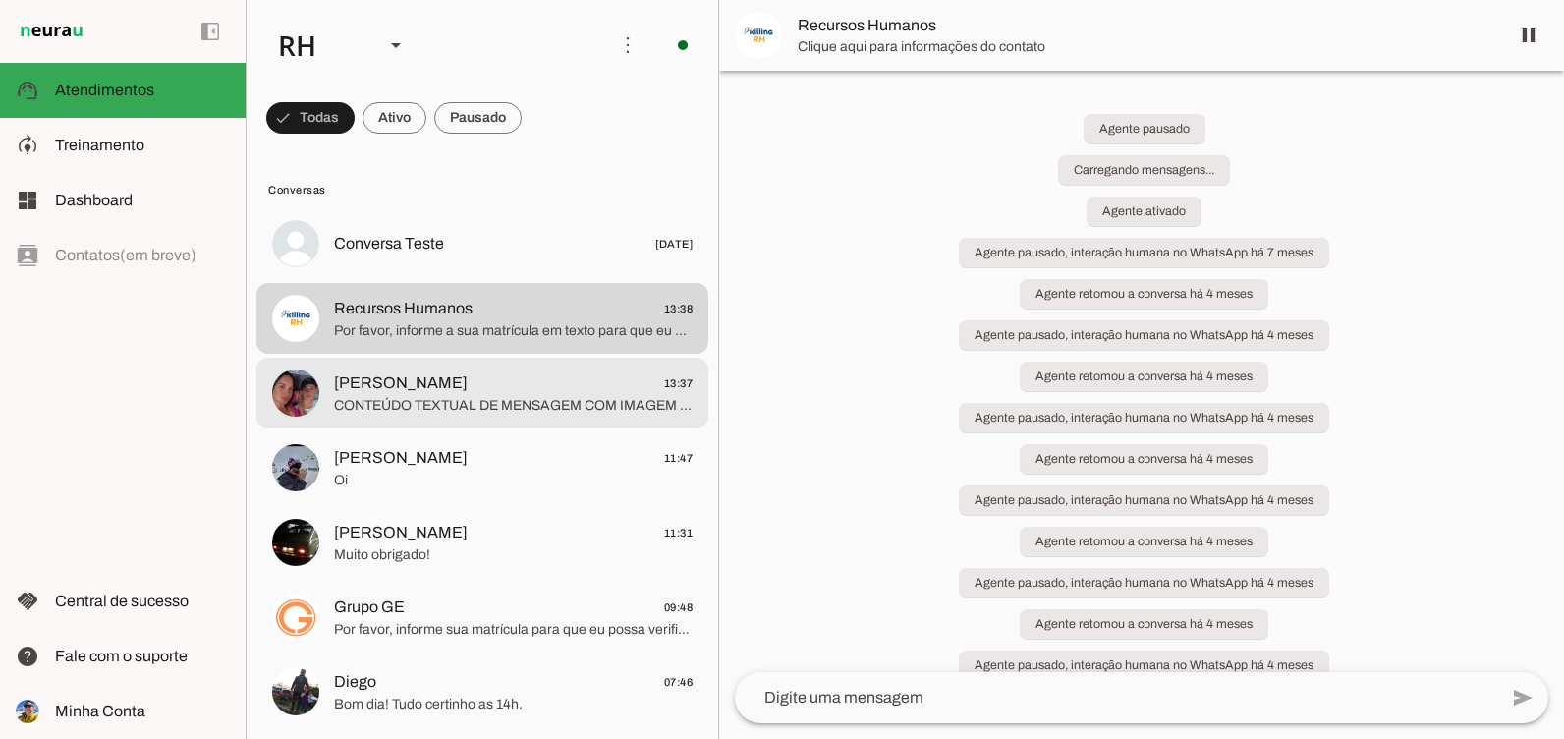
click at [549, 279] on md-item "[PERSON_NAME] 13:37 CONTEÚDO TEXTUAL DE MENSAGEM COM IMAGEM (URL [URL][DOMAIN_N…" at bounding box center [482, 243] width 452 height 71
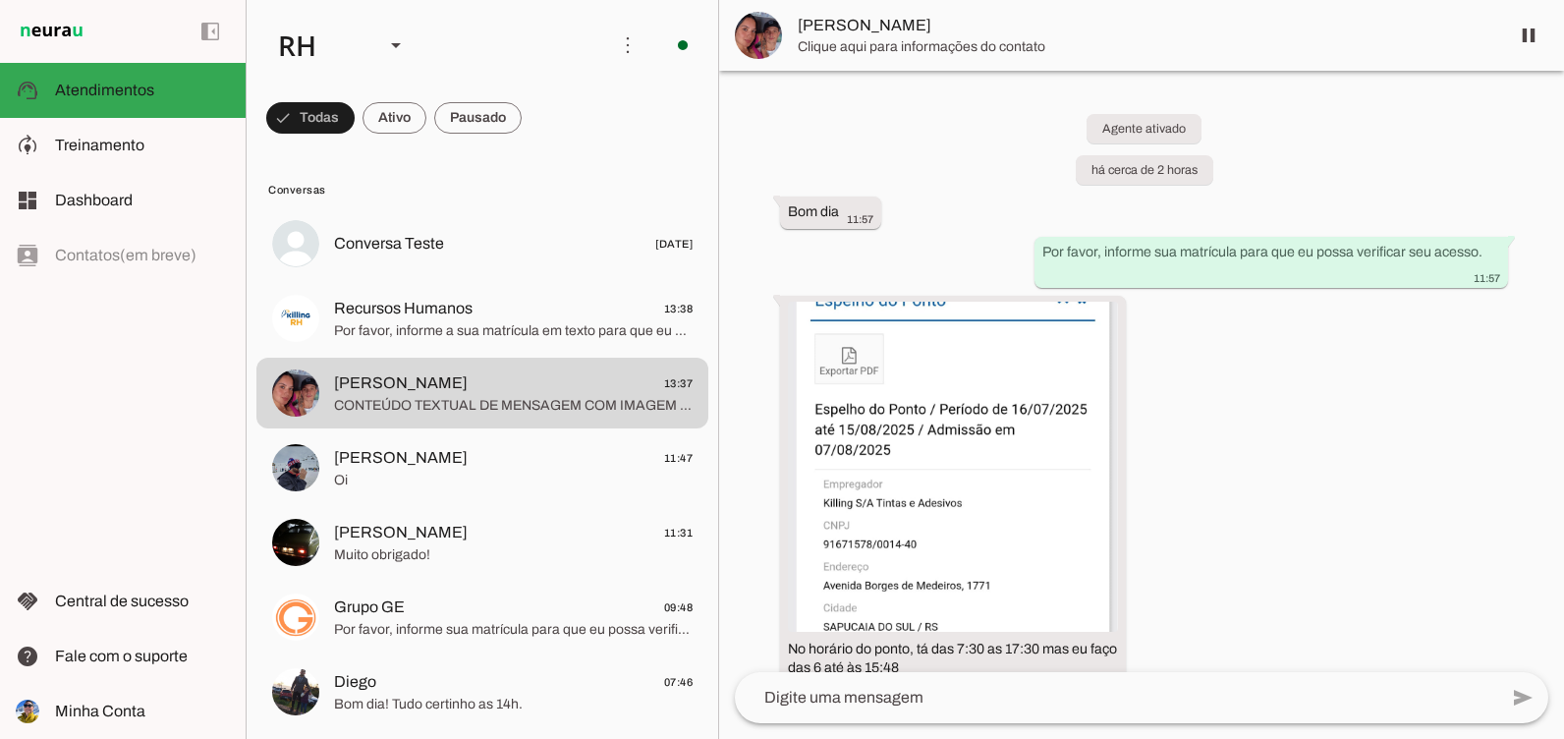
scroll to position [1526, 0]
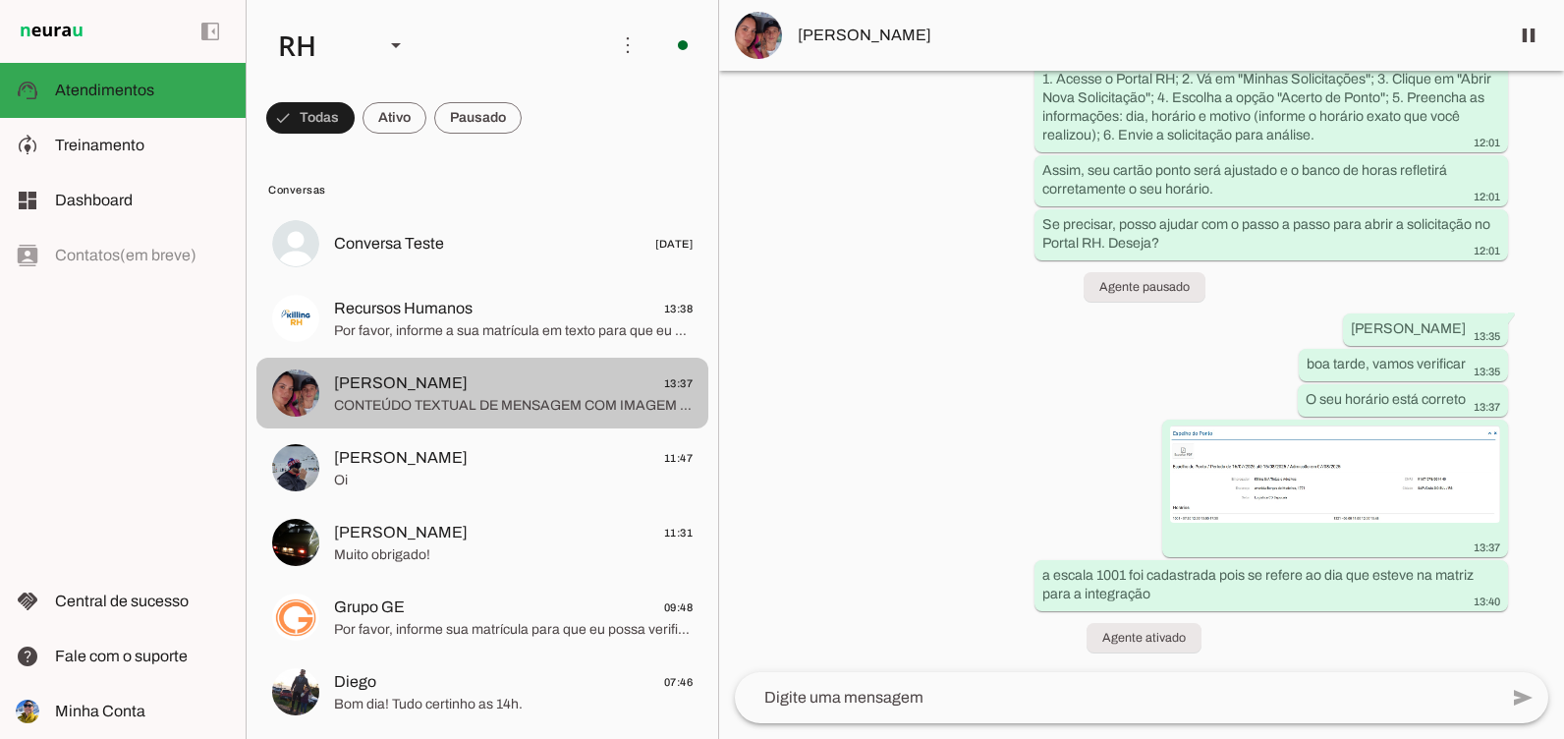
click at [391, 279] on md-item "[PERSON_NAME] 13:37 CONTEÚDO TEXTUAL DE MENSAGEM COM IMAGEM (URL [URL][DOMAIN_N…" at bounding box center [482, 243] width 452 height 71
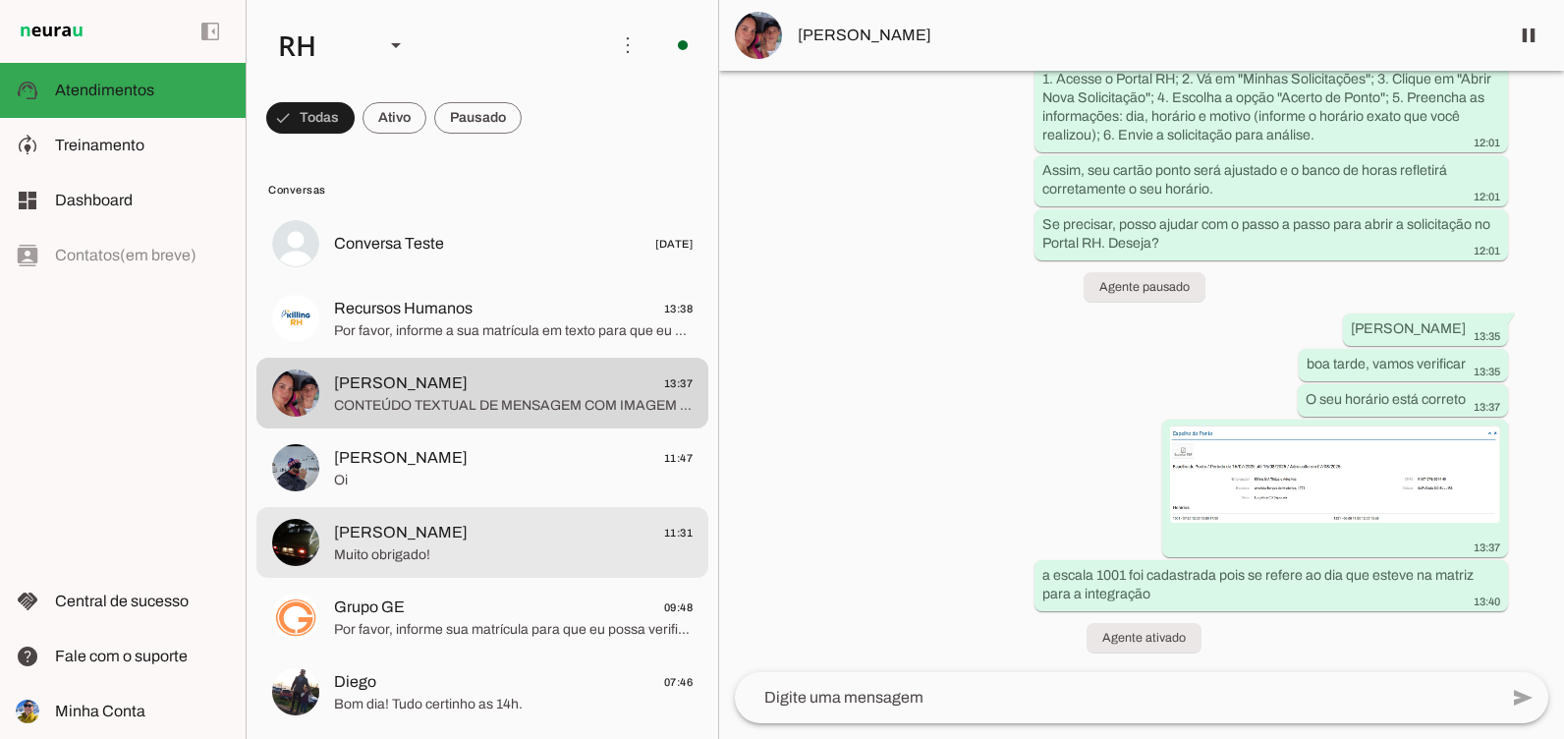
click at [441, 279] on md-item "[PERSON_NAME] 11:47 Oi" at bounding box center [482, 243] width 452 height 71
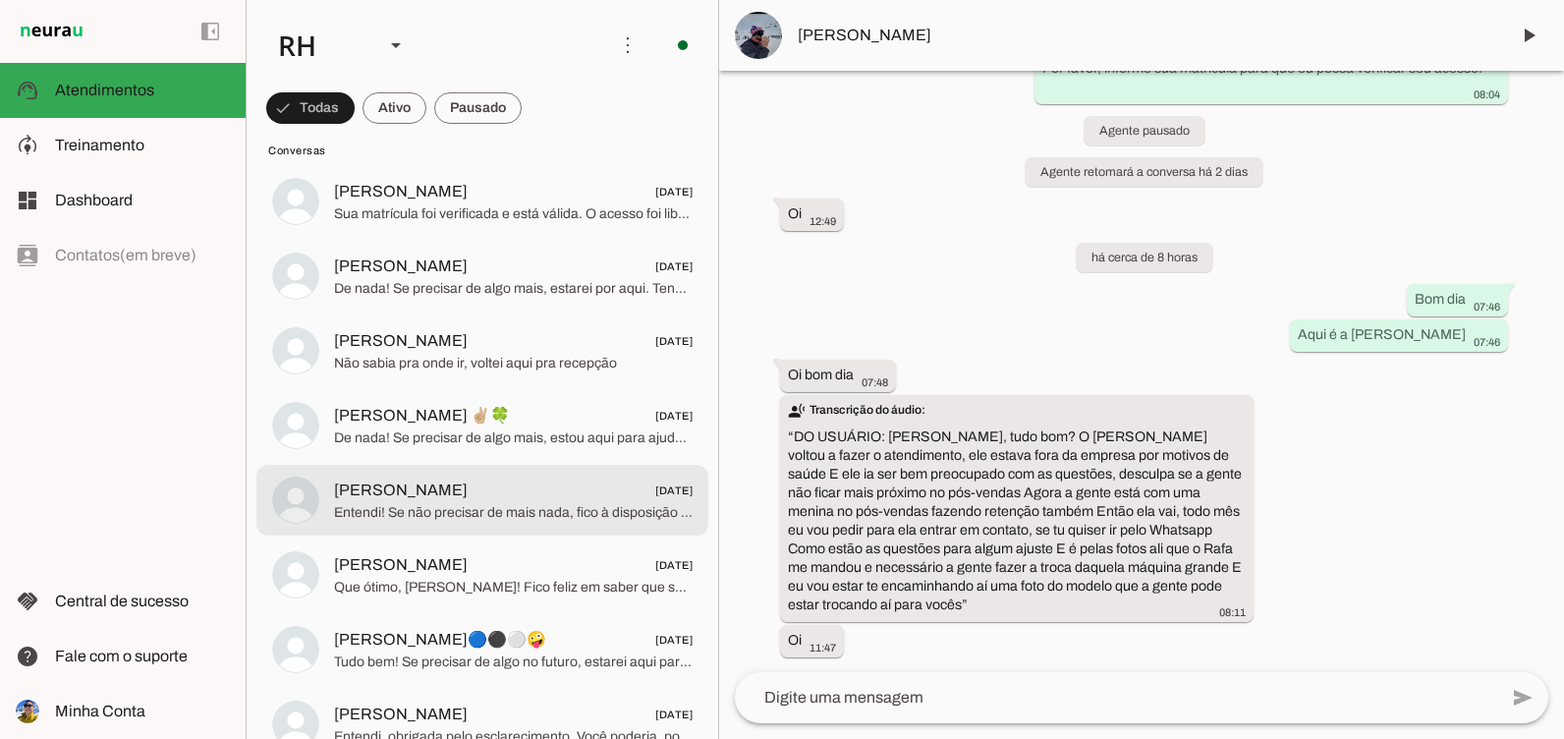
scroll to position [8550, 0]
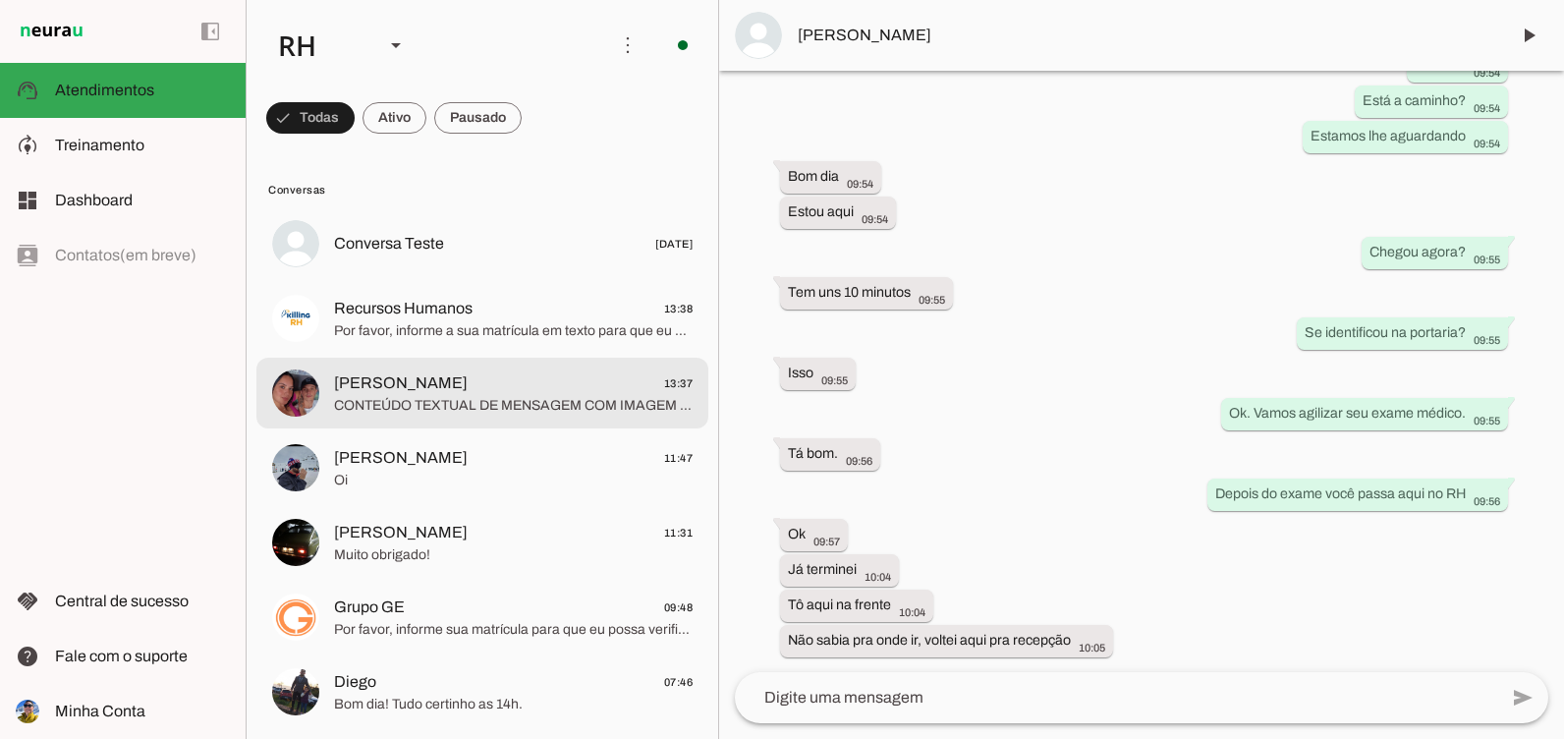
click at [469, 415] on span "CONTEÚDO TEXTUAL DE MENSAGEM COM IMAGEM (URL [URL][DOMAIN_NAME]) :" at bounding box center [513, 406] width 359 height 20
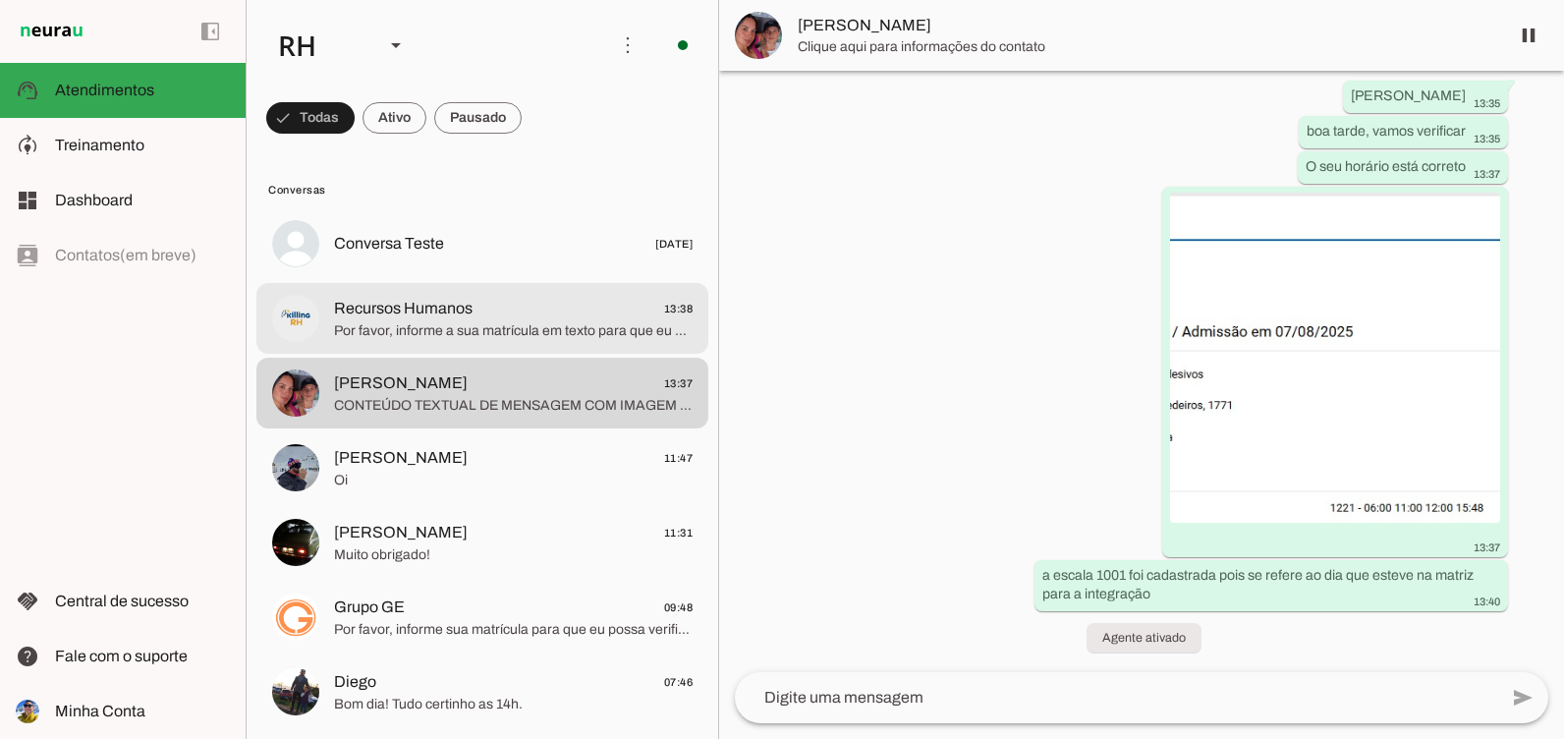
scroll to position [1526, 0]
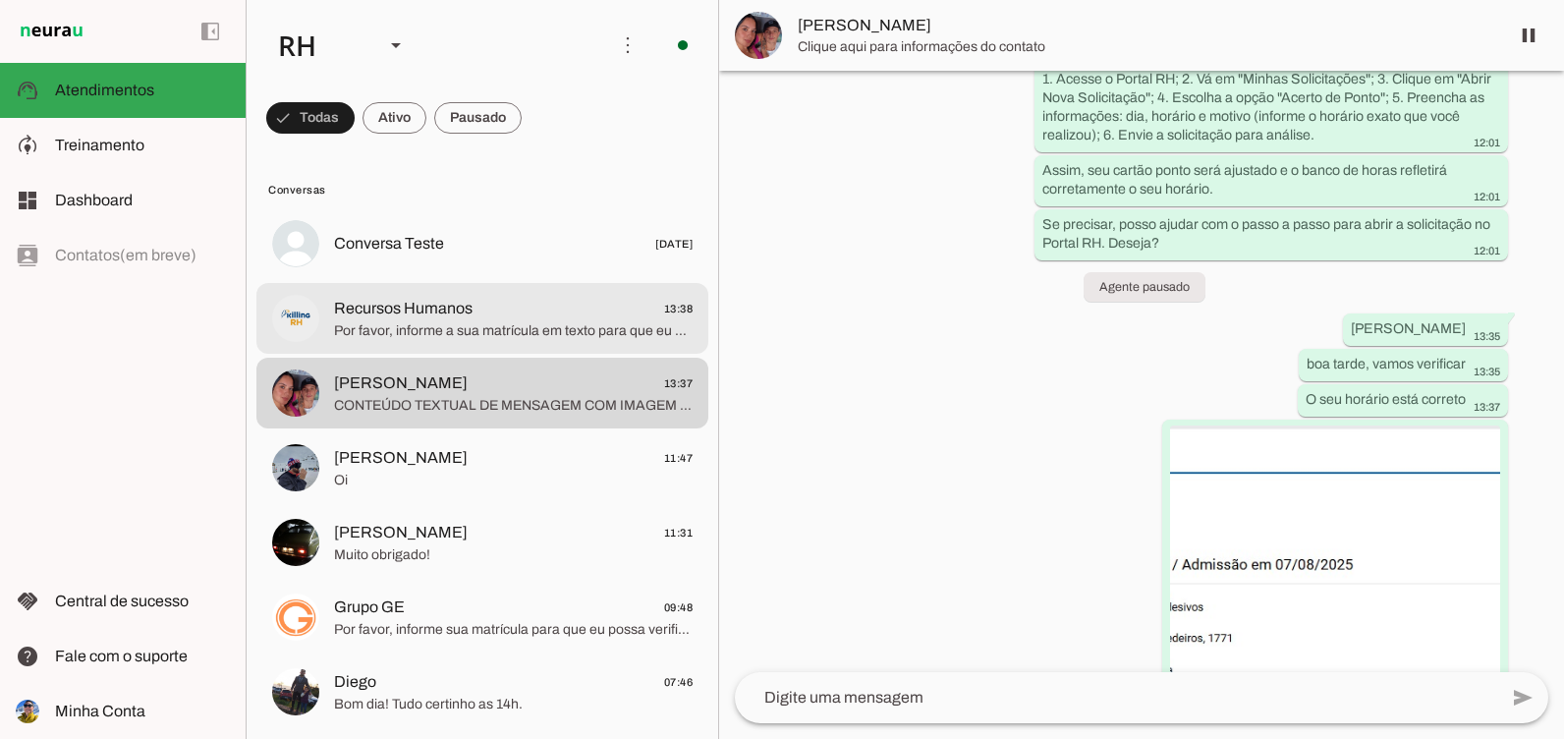
click at [467, 327] on span "Por favor, informe a sua matrícula em texto para que eu possa fazer a verificaç…" at bounding box center [513, 331] width 359 height 20
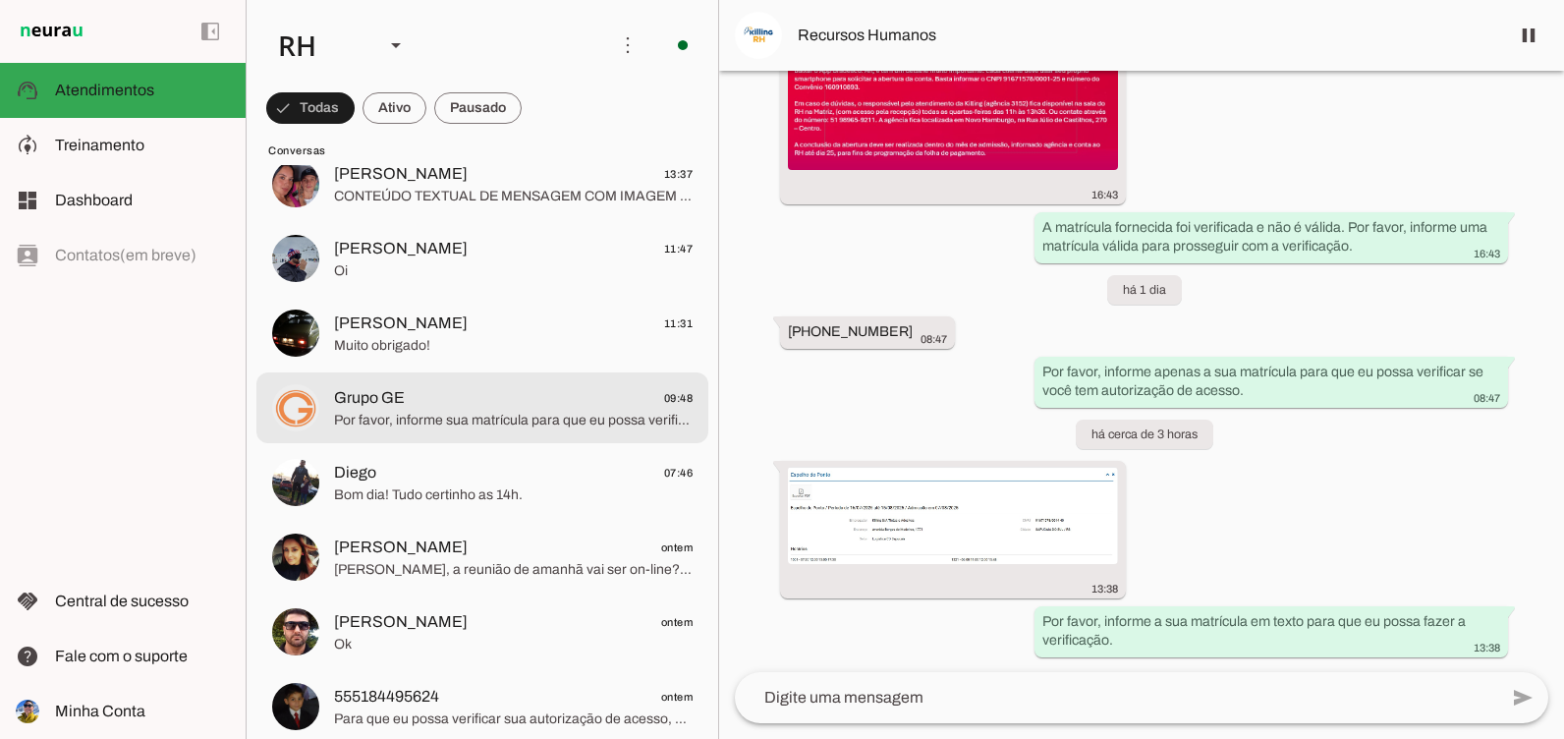
scroll to position [295, 0]
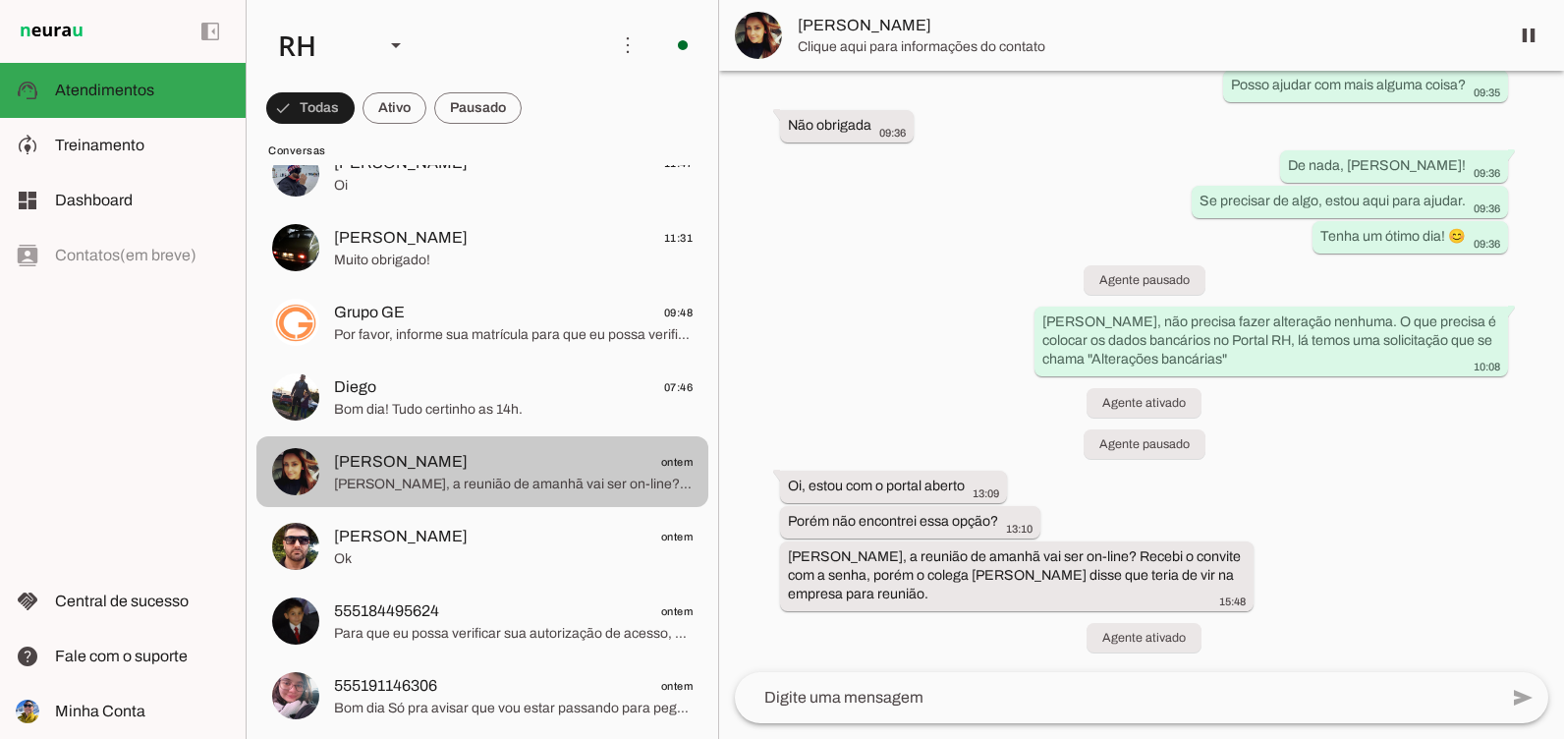
scroll to position [1387, 0]
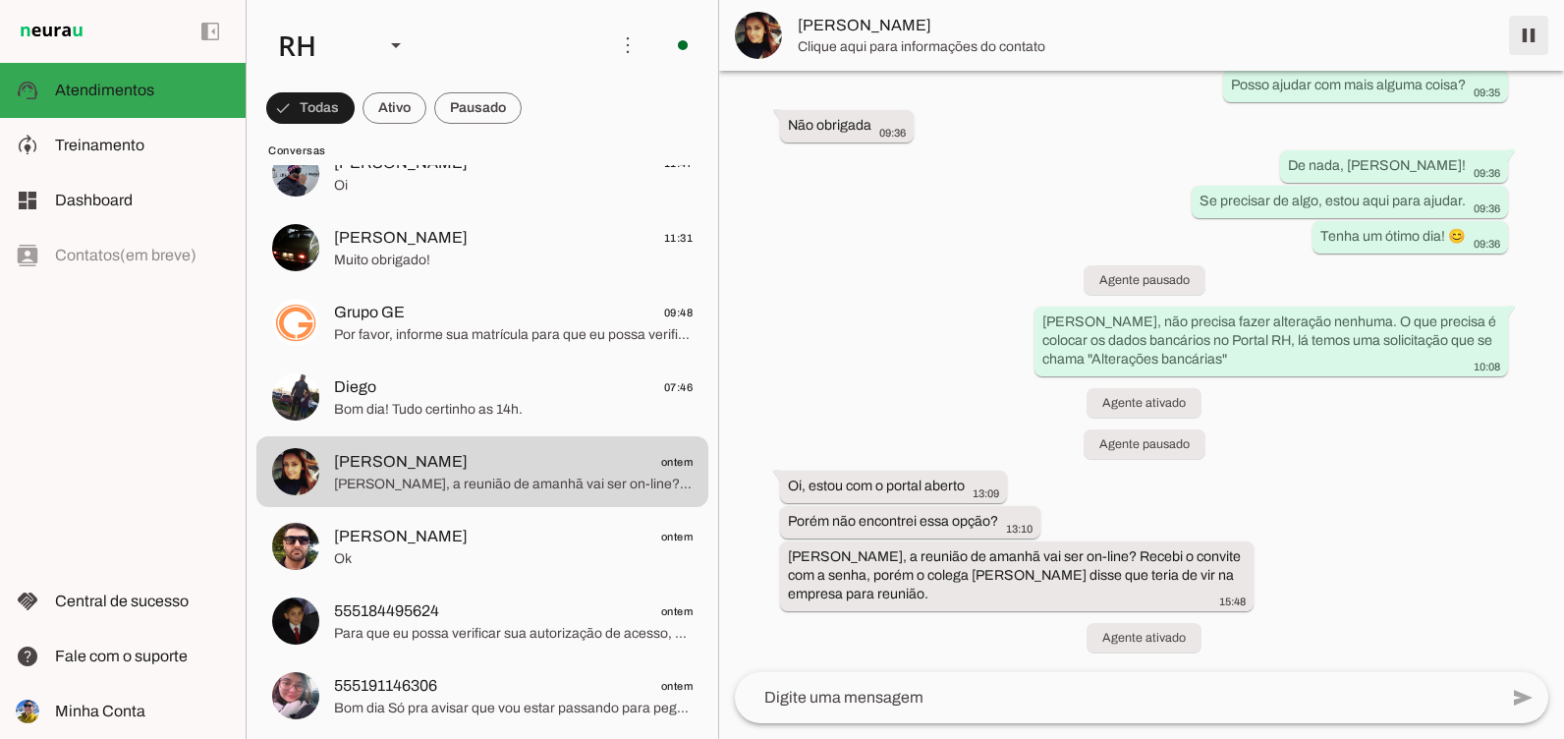
click at [1539, 26] on span at bounding box center [1529, 35] width 47 height 47
click at [1081, 685] on div at bounding box center [1116, 697] width 763 height 51
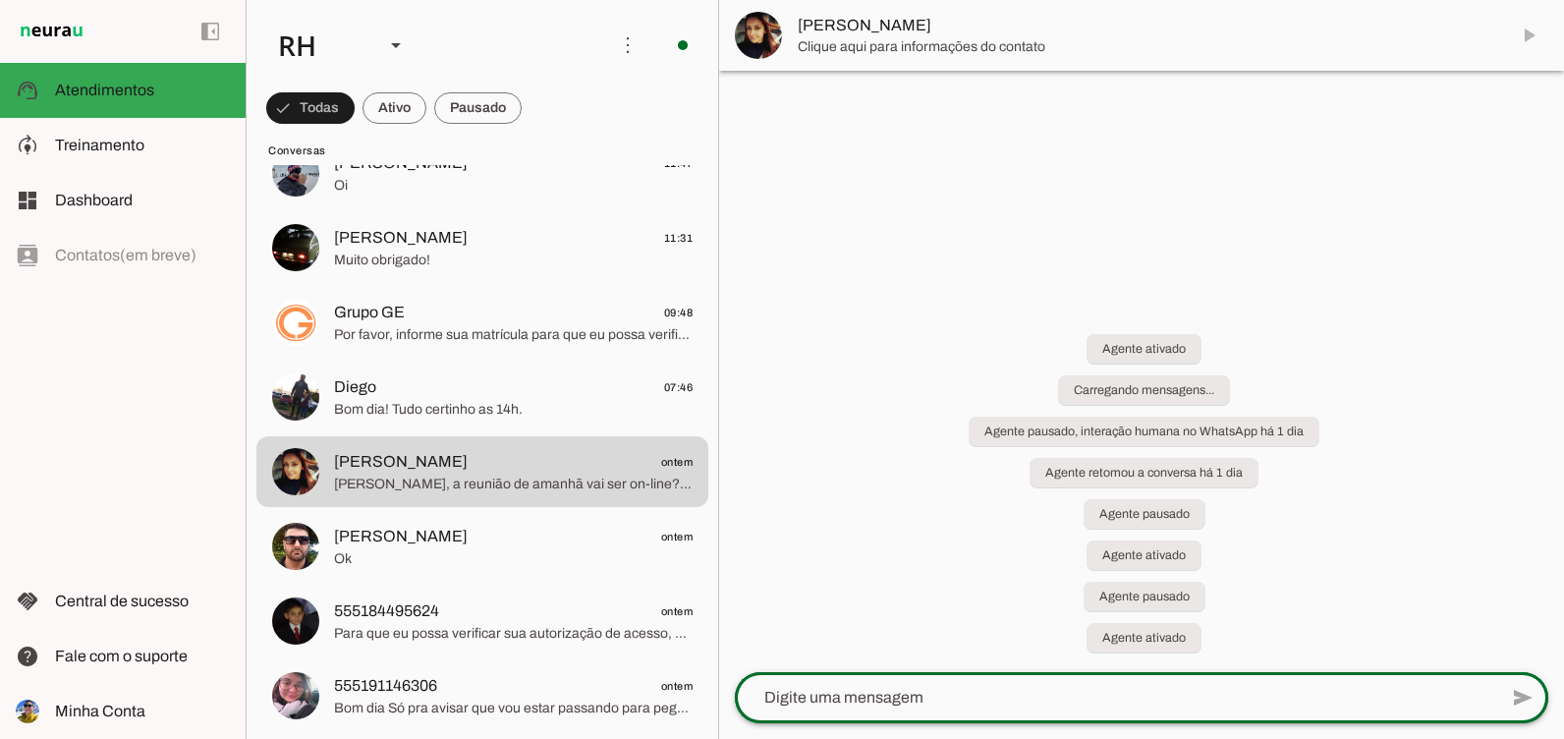
scroll to position [0, 0]
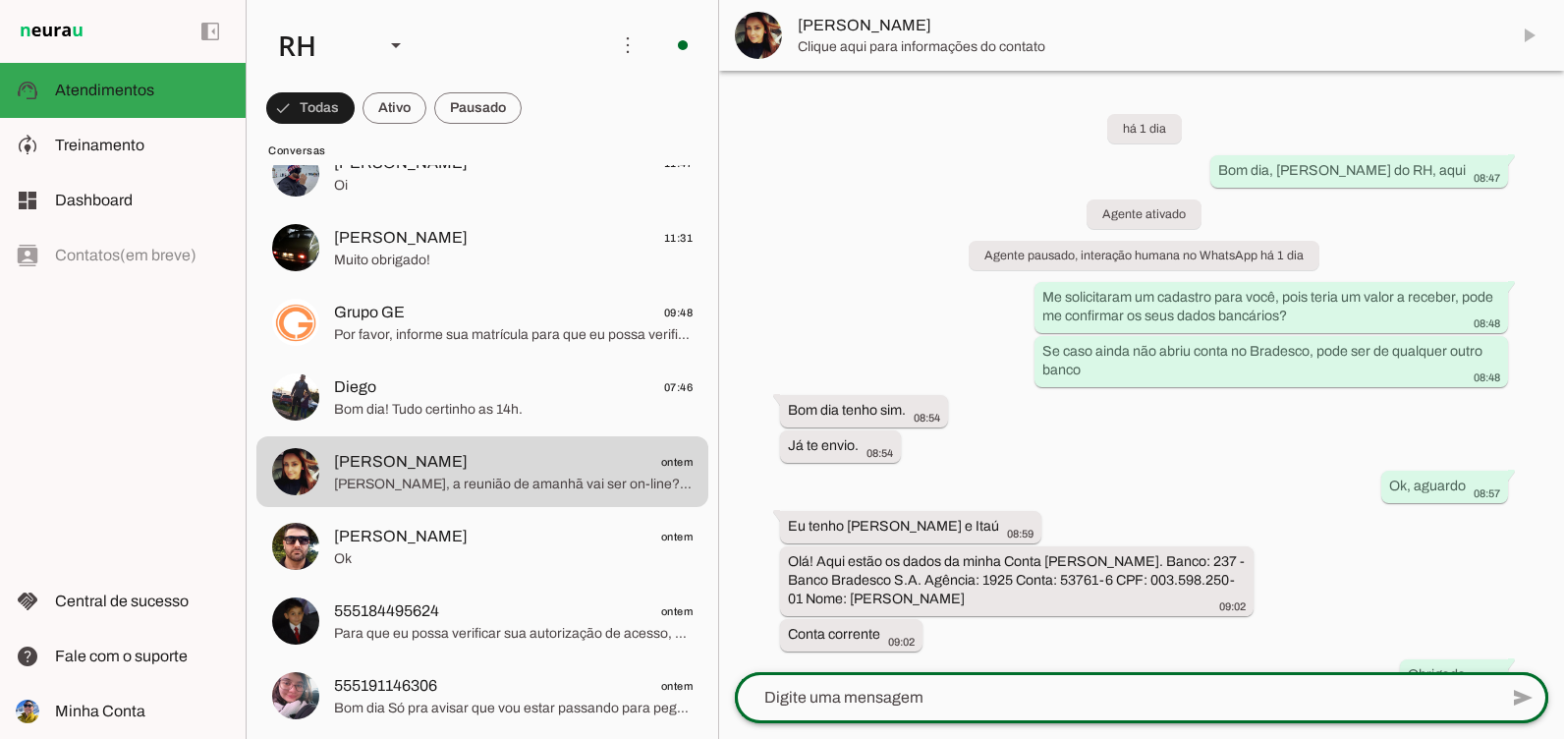
click at [1081, 685] on div at bounding box center [1116, 697] width 763 height 51
click at [1055, 699] on textarea at bounding box center [1116, 698] width 763 height 24
type textarea "[PERSON_NAME], tudo bem?"
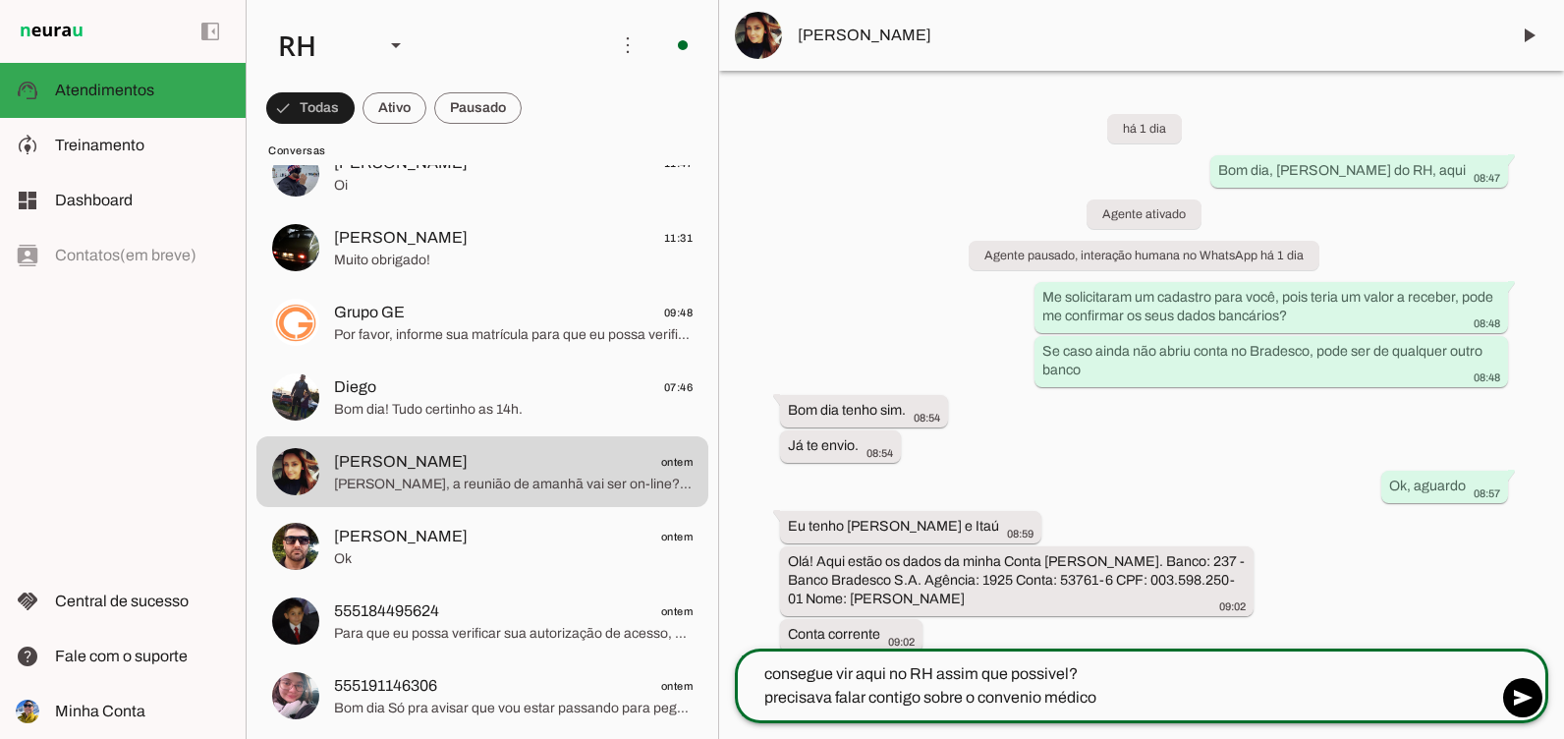
click at [1035, 674] on textarea "consegue vir aqui no RH assim que possivel? precisava falar contigo sobre o con…" at bounding box center [1116, 685] width 763 height 47
type textarea "consegue vir aqui no RH assim que possível? precisava falar contigo sobre o con…"
type md-outlined-text-field "consegue vir aqui no RH assim que possível? precisava falar contigo sobre o con…"
click at [1520, 701] on span at bounding box center [1523, 697] width 47 height 47
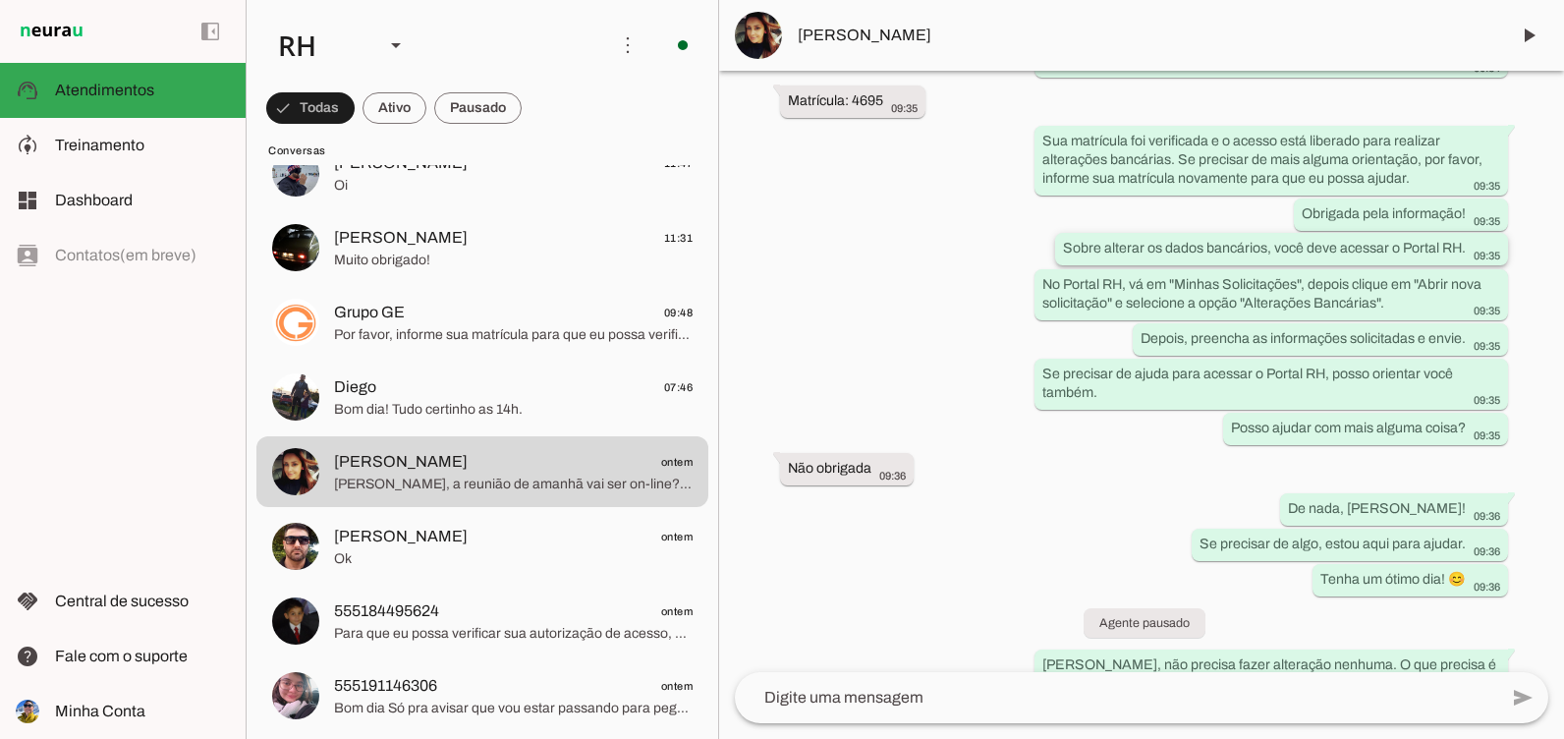
scroll to position [1609, 0]
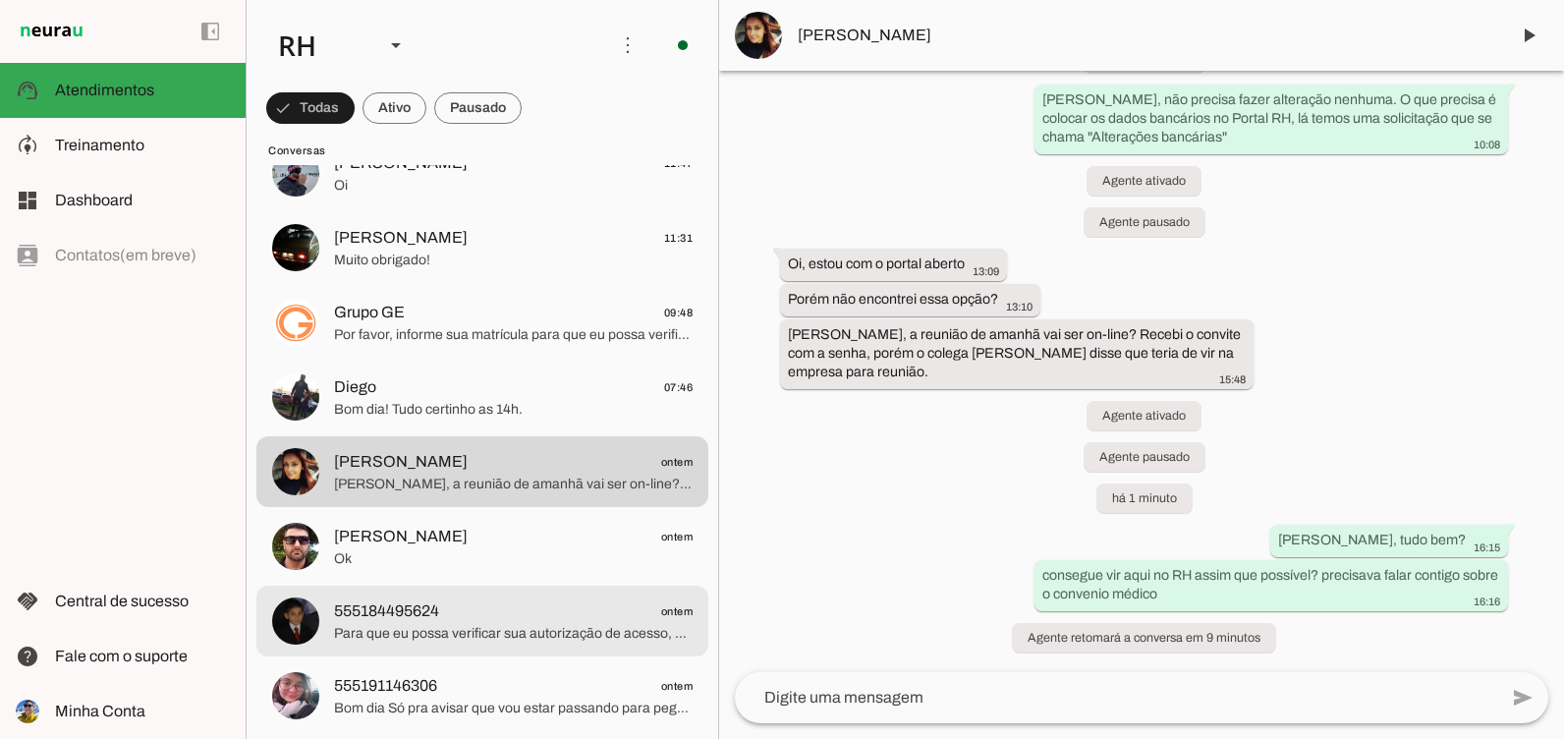
click at [468, 603] on span "555184495624 ontem" at bounding box center [513, 611] width 359 height 25
